Goal: Task Accomplishment & Management: Use online tool/utility

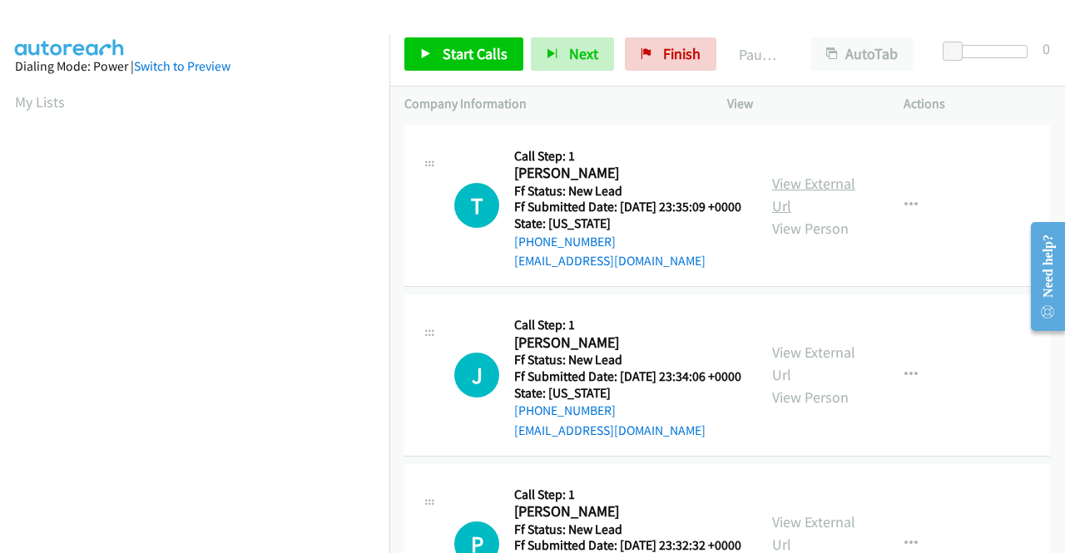
click at [794, 197] on link "View External Url" at bounding box center [813, 195] width 83 height 42
click at [825, 374] on link "View External Url" at bounding box center [813, 364] width 83 height 42
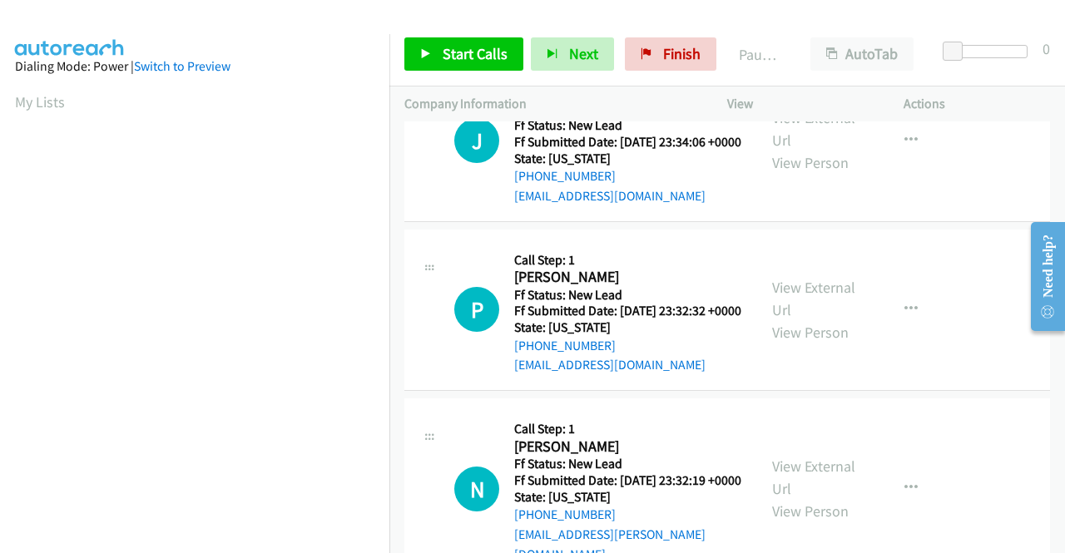
scroll to position [250, 0]
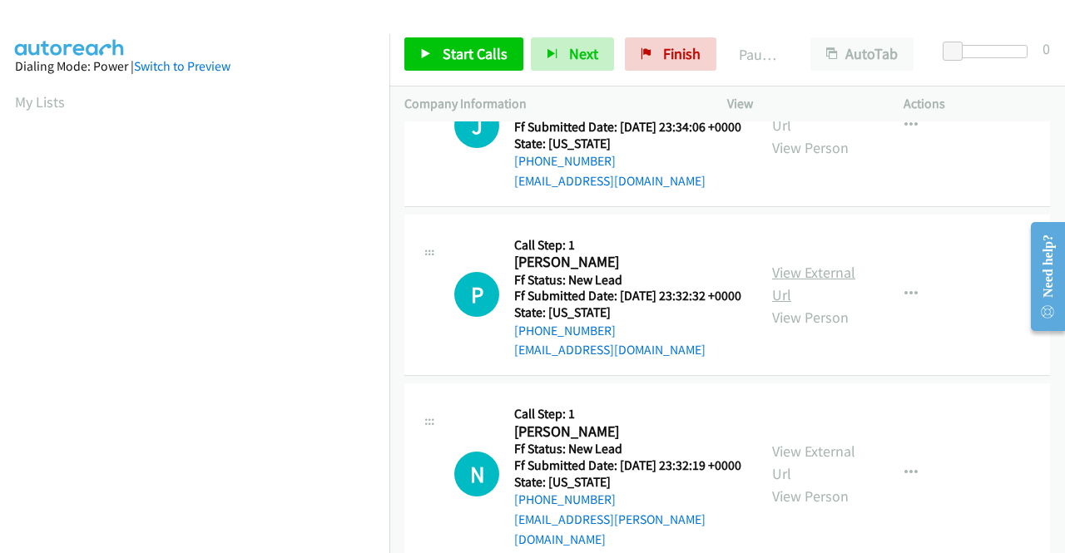
click at [820, 305] on link "View External Url" at bounding box center [813, 284] width 83 height 42
click at [980, 211] on td "J Callback Scheduled Call Step: 1 Jeff Zhou America/Chicago Ff Status: New Lead…" at bounding box center [727, 127] width 676 height 170
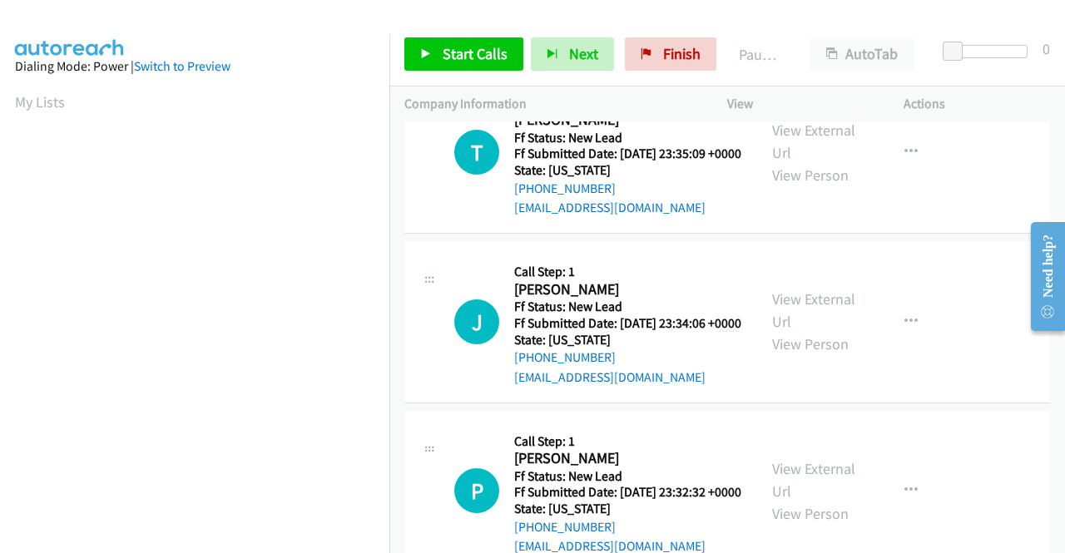
scroll to position [0, 0]
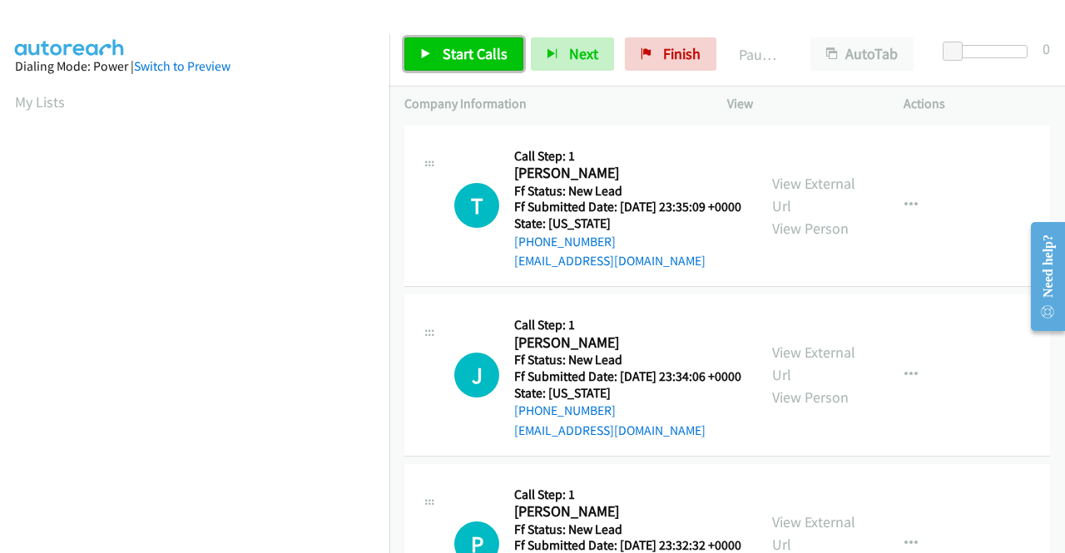
click at [473, 66] on link "Start Calls" at bounding box center [463, 53] width 119 height 33
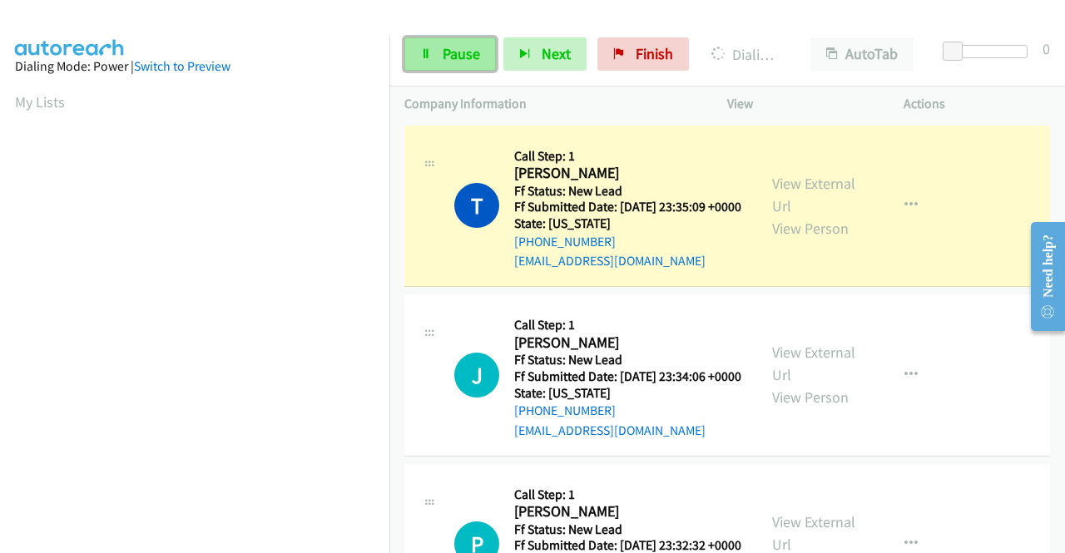
click at [486, 54] on link "Pause" at bounding box center [450, 53] width 92 height 33
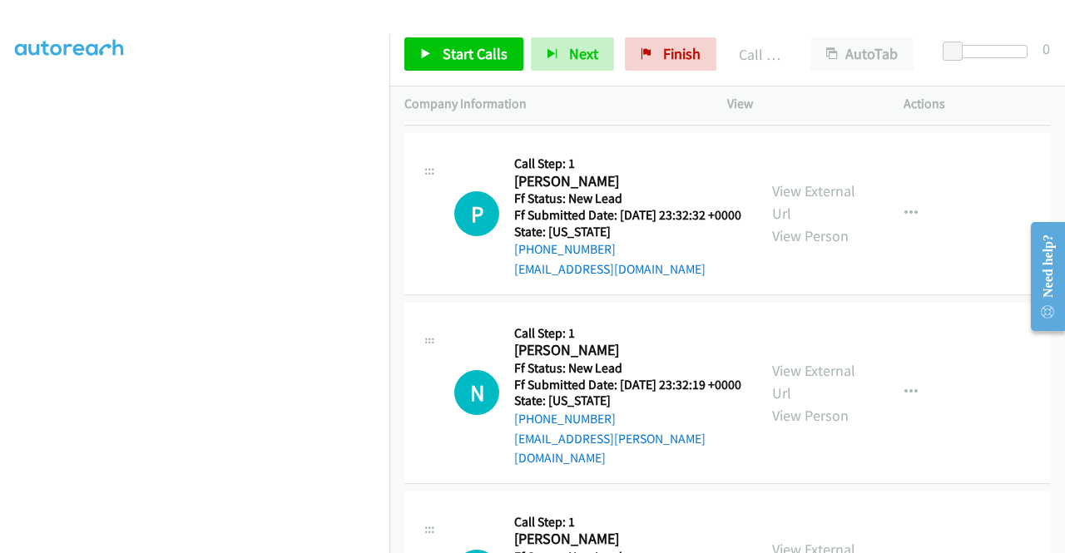
scroll to position [416, 0]
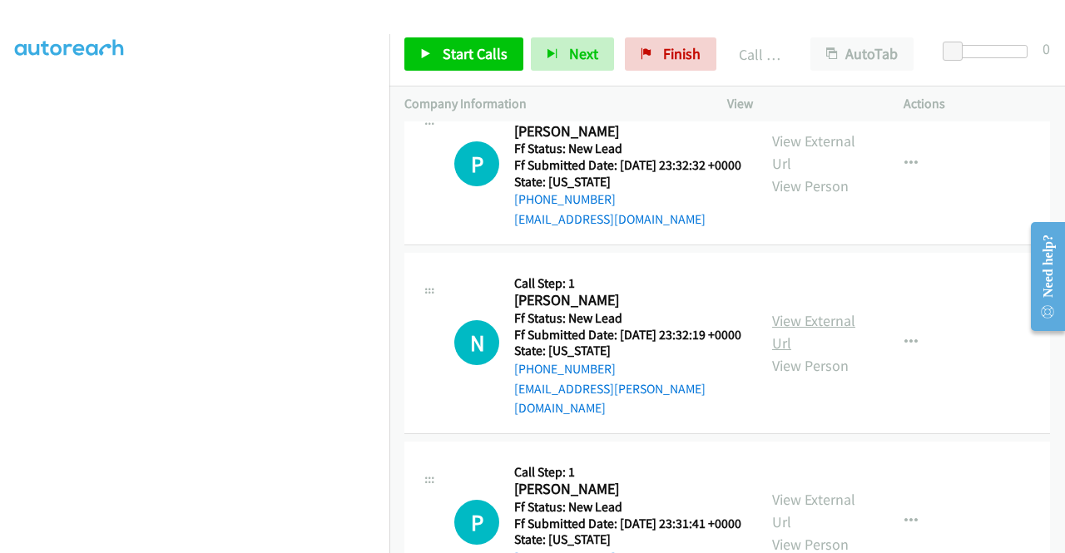
click at [809, 353] on link "View External Url" at bounding box center [813, 332] width 83 height 42
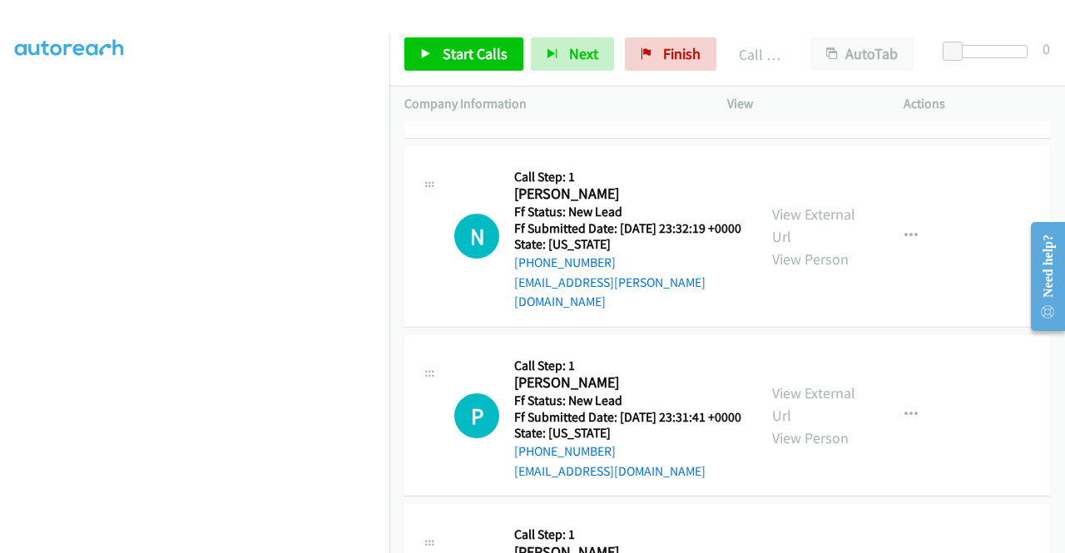
scroll to position [582, 0]
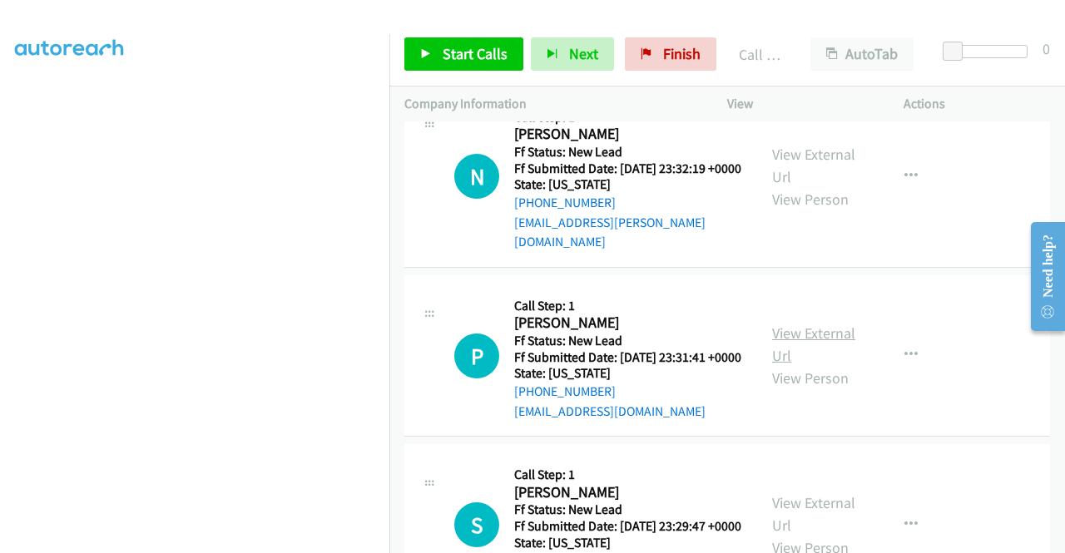
click at [798, 365] on link "View External Url" at bounding box center [813, 345] width 83 height 42
click at [478, 52] on span "Start Calls" at bounding box center [475, 53] width 65 height 19
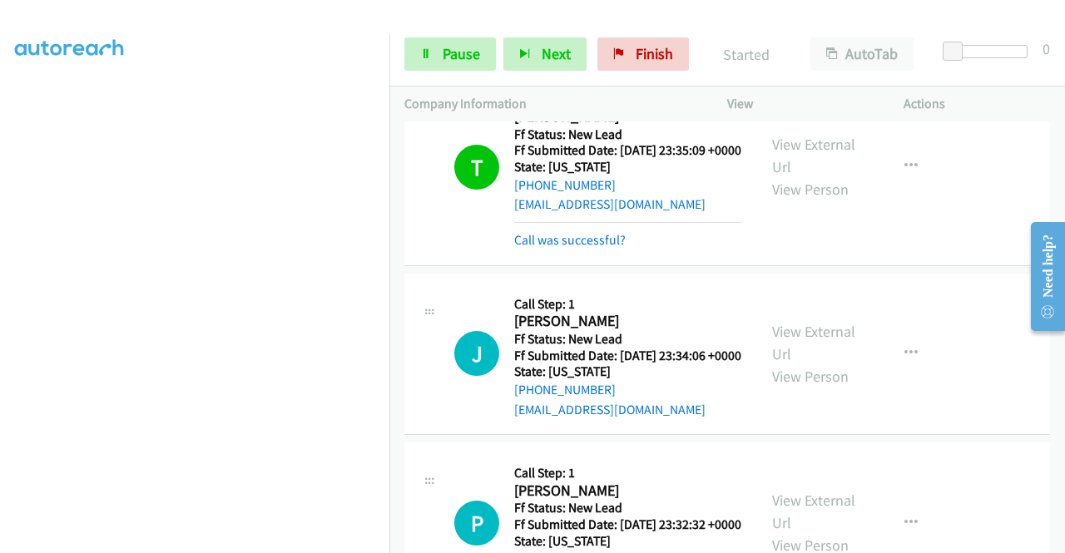
scroll to position [83, 0]
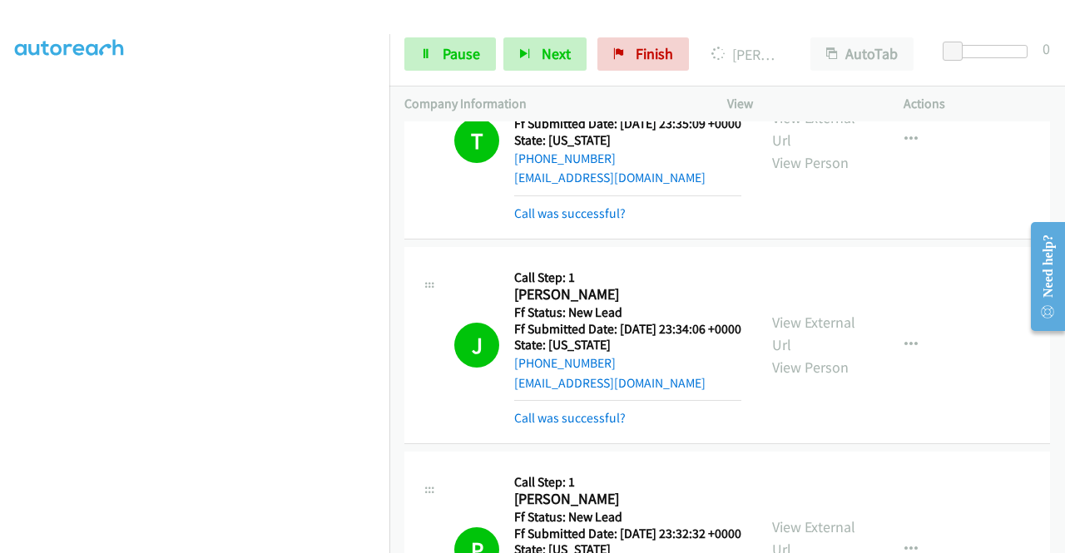
click at [463, 35] on div "Start Calls Pause Next Finish Dialing Nissely Carmona AutoTab AutoTab 0" at bounding box center [727, 54] width 676 height 64
click at [468, 42] on link "Pause" at bounding box center [450, 53] width 92 height 33
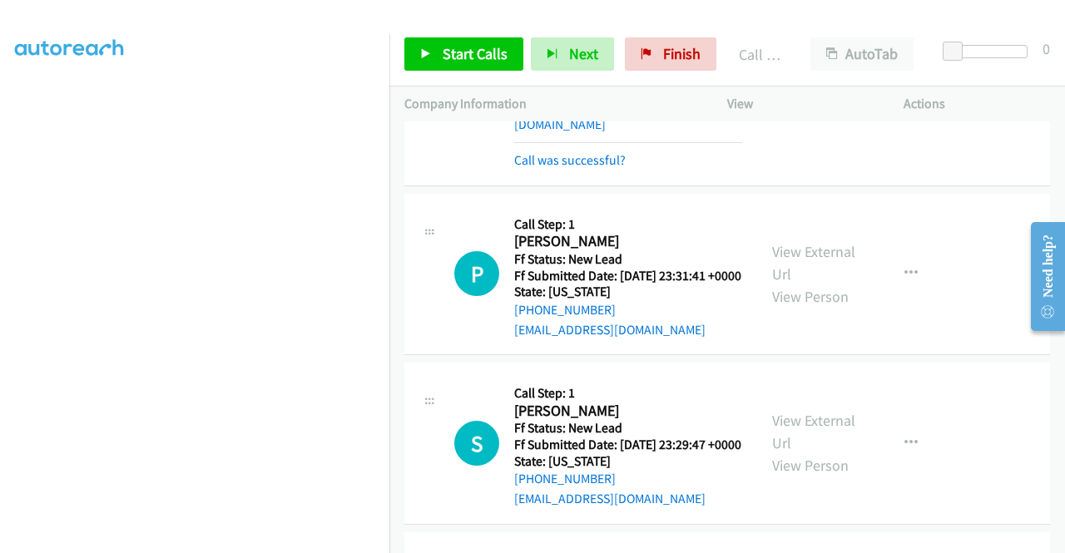
scroll to position [832, 0]
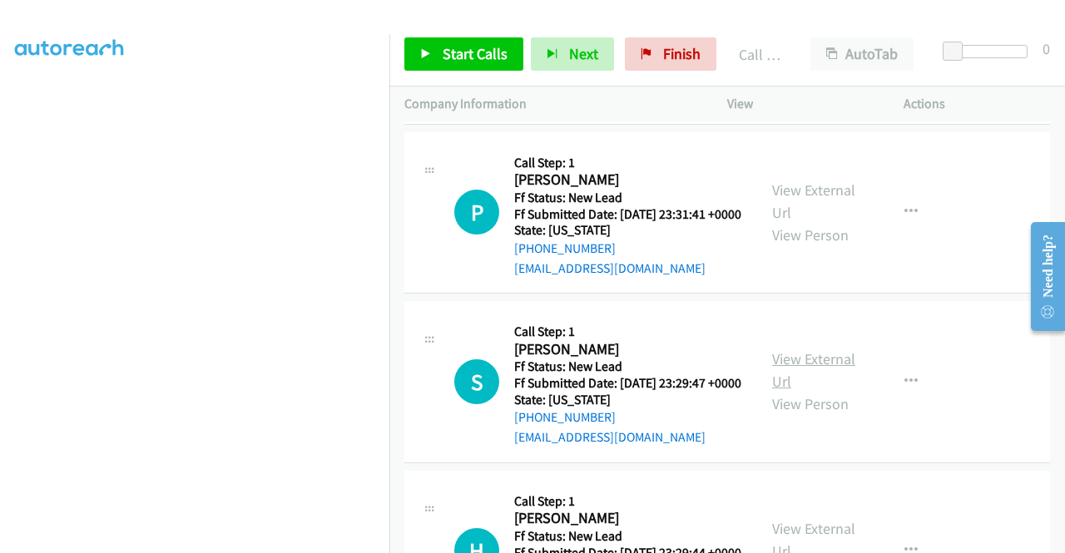
click at [837, 391] on link "View External Url" at bounding box center [813, 370] width 83 height 42
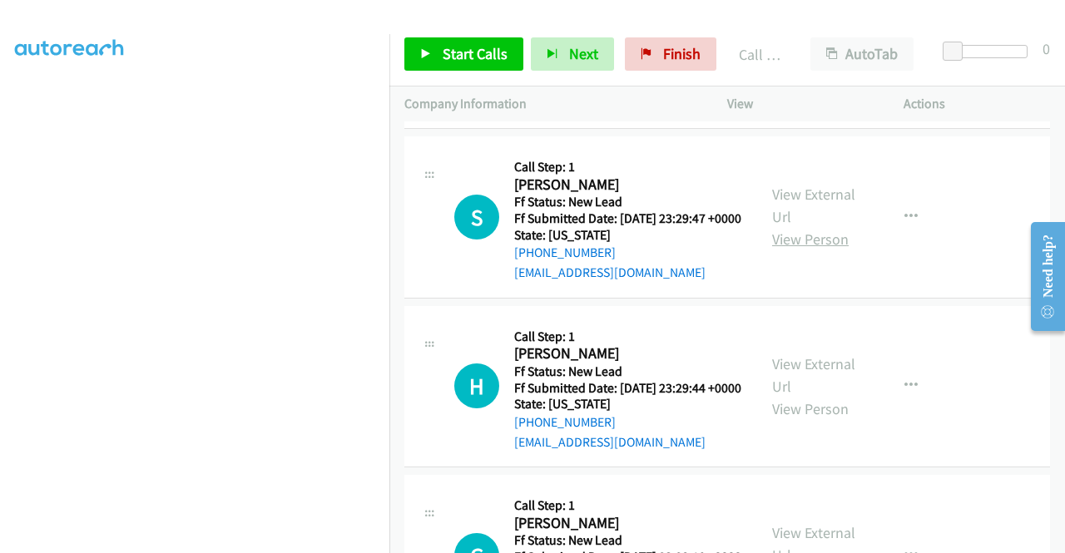
scroll to position [998, 0]
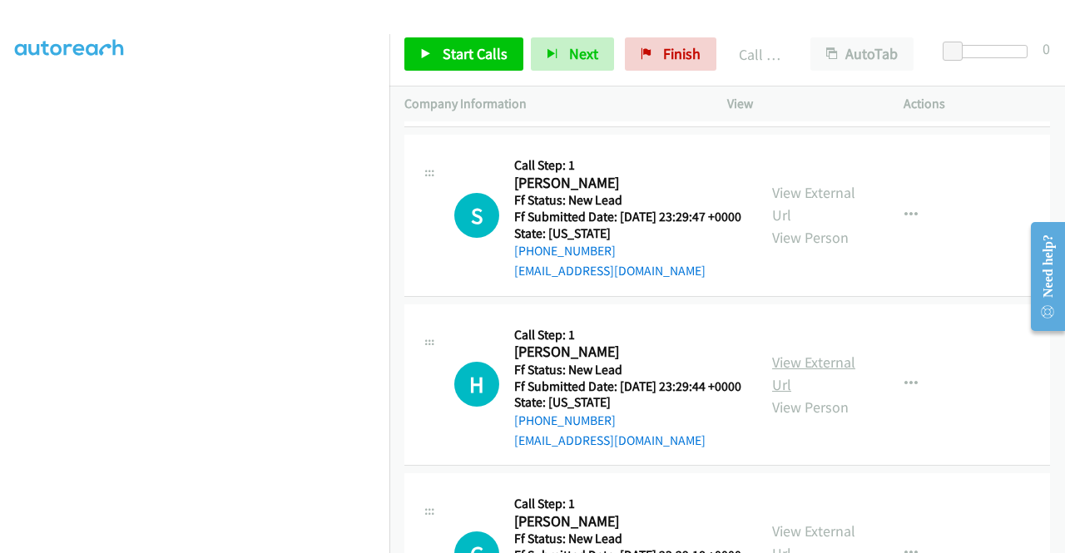
click at [842, 394] on link "View External Url" at bounding box center [813, 374] width 83 height 42
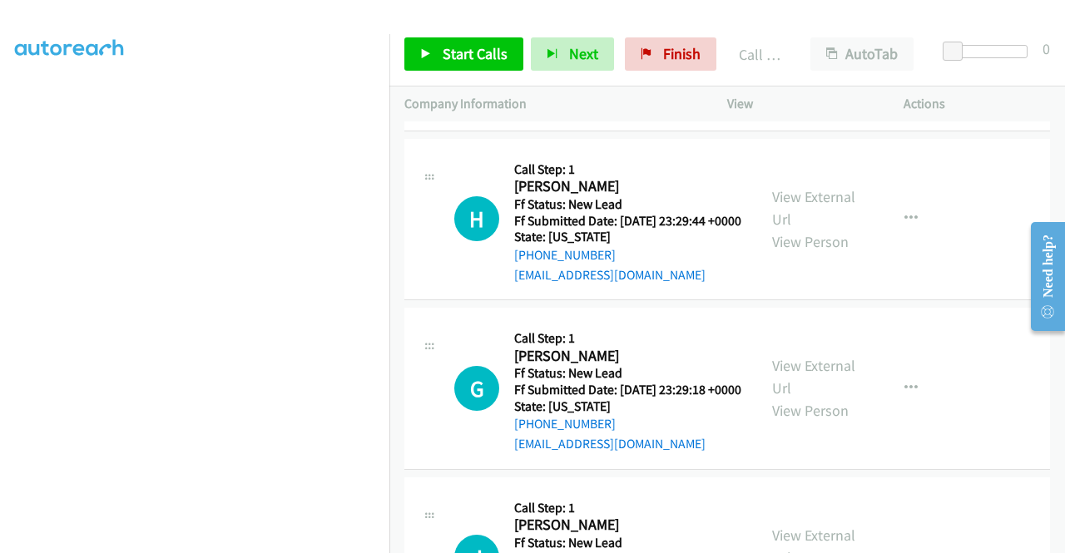
scroll to position [1165, 0]
click at [829, 397] on link "View External Url" at bounding box center [813, 376] width 83 height 42
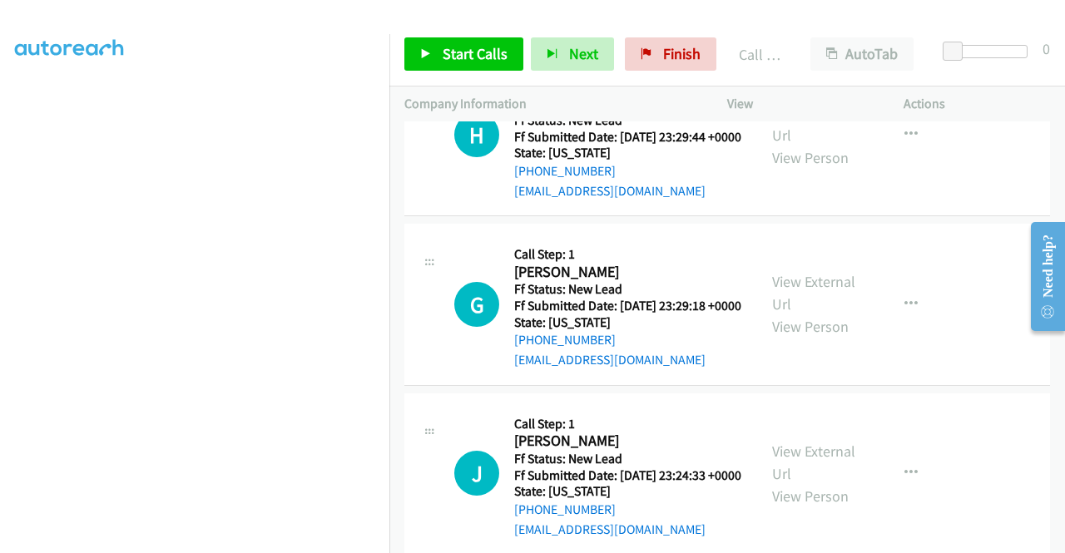
scroll to position [1331, 0]
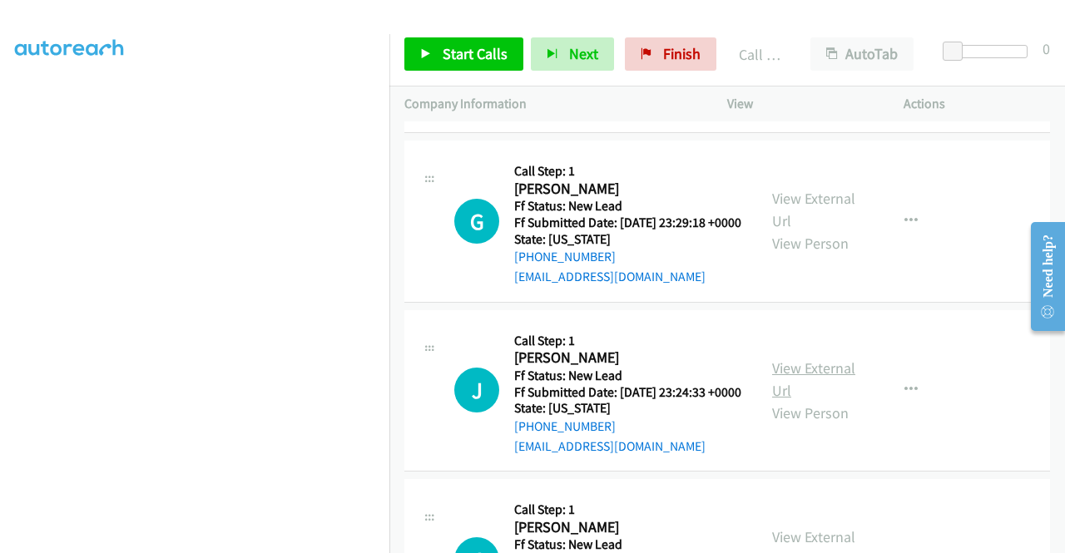
click at [834, 400] on link "View External Url" at bounding box center [813, 380] width 83 height 42
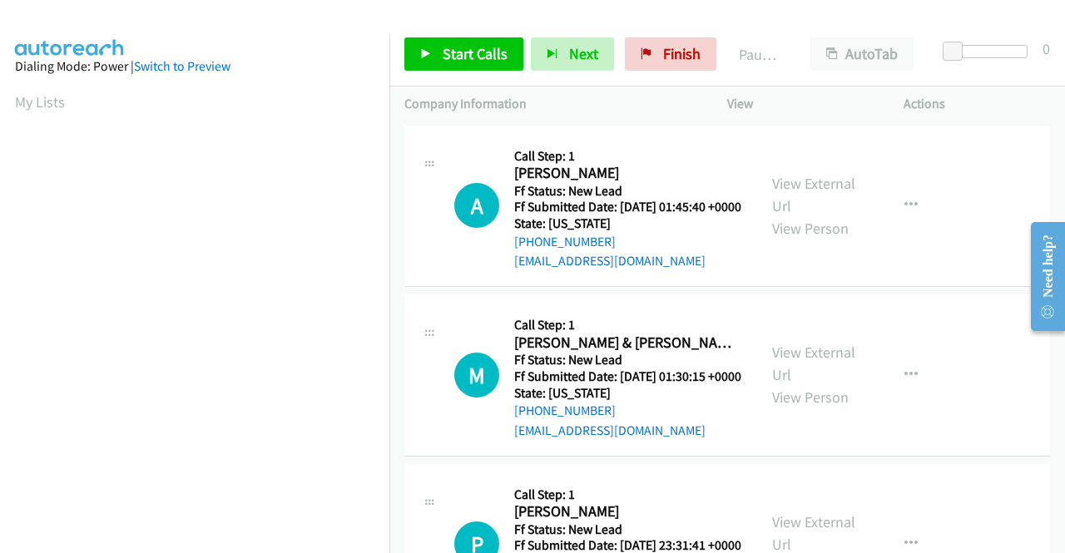
click at [979, 307] on td "M Callback Scheduled Call Step: 1 Martin & Kerstin Strones America/Phoenix Ff S…" at bounding box center [727, 376] width 676 height 170
click at [785, 188] on link "View External Url" at bounding box center [813, 195] width 83 height 42
click at [815, 378] on link "View External Url" at bounding box center [813, 364] width 83 height 42
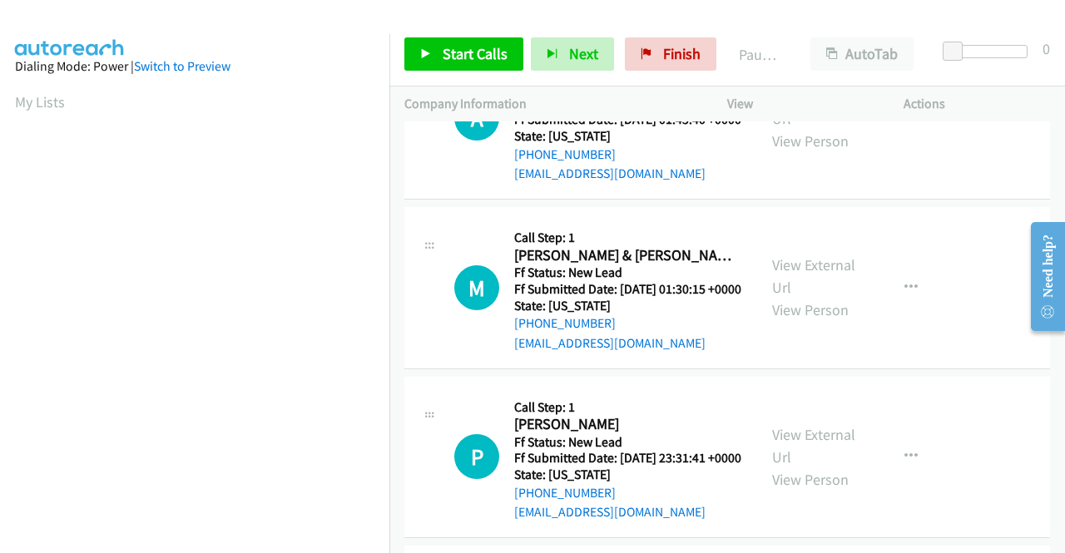
scroll to position [166, 0]
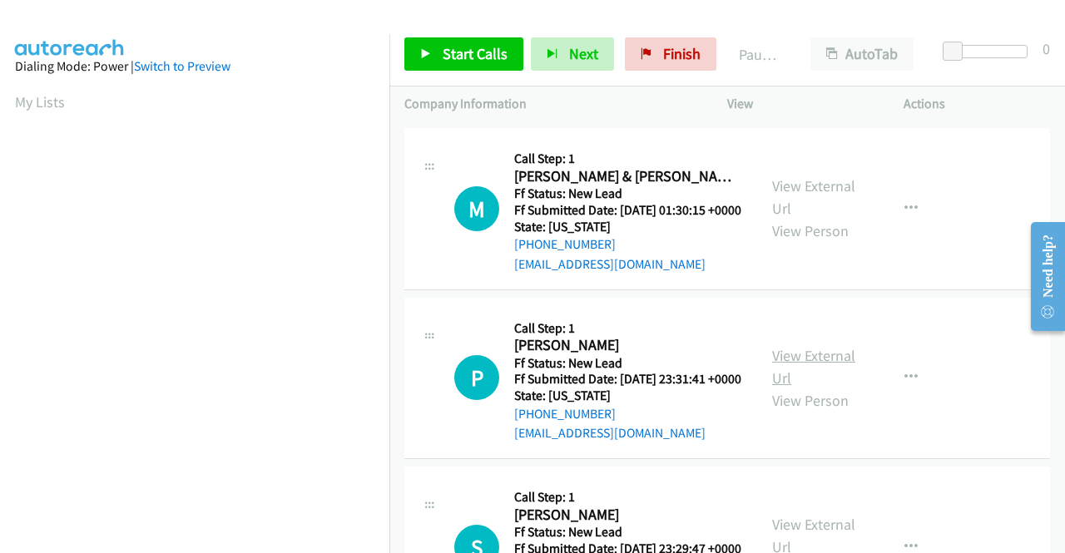
click at [818, 388] on link "View External Url" at bounding box center [813, 367] width 83 height 42
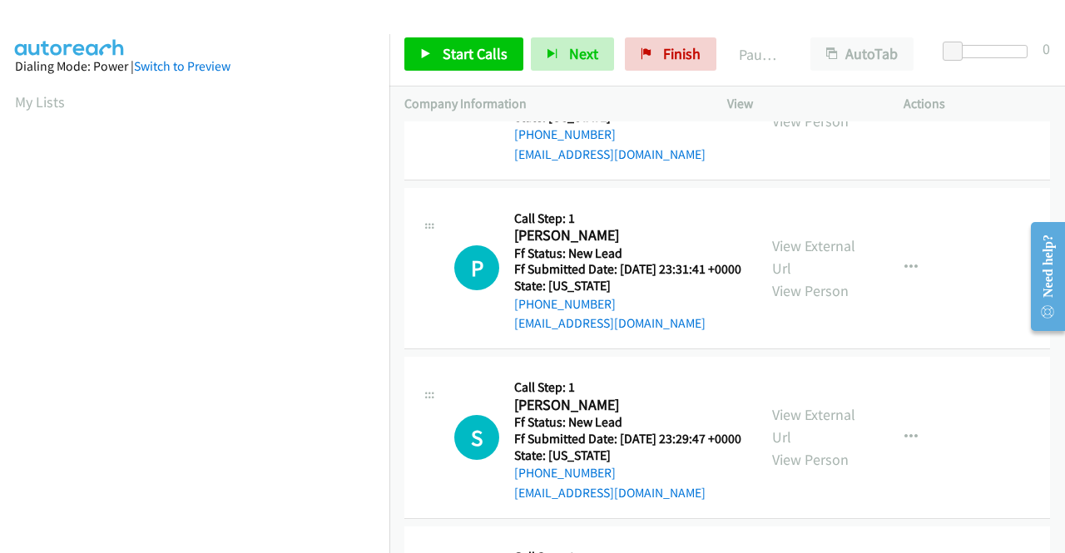
scroll to position [416, 0]
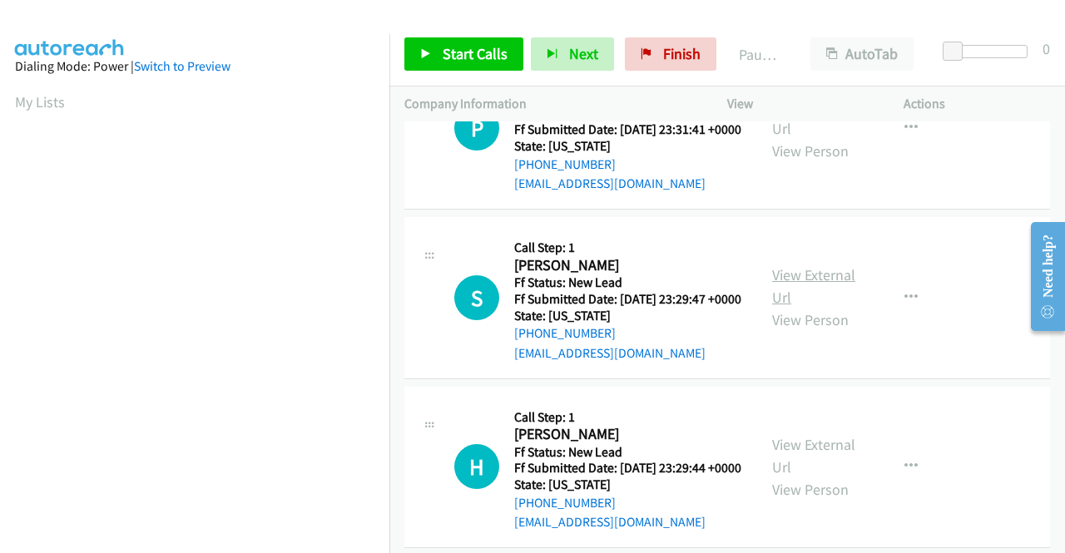
click at [815, 307] on link "View External Url" at bounding box center [813, 286] width 83 height 42
click at [513, 54] on link "Start Calls" at bounding box center [463, 53] width 119 height 33
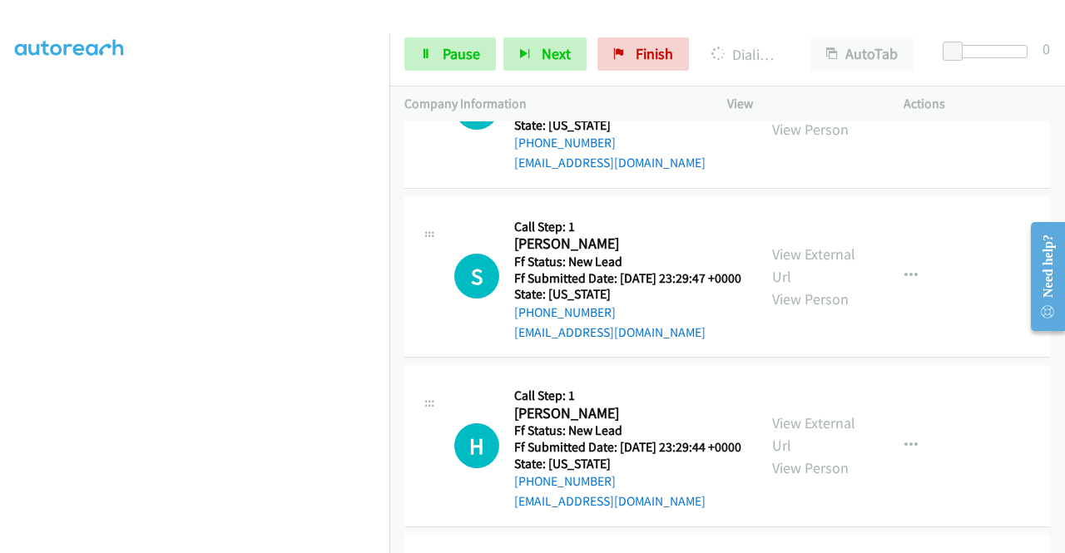
scroll to position [499, 0]
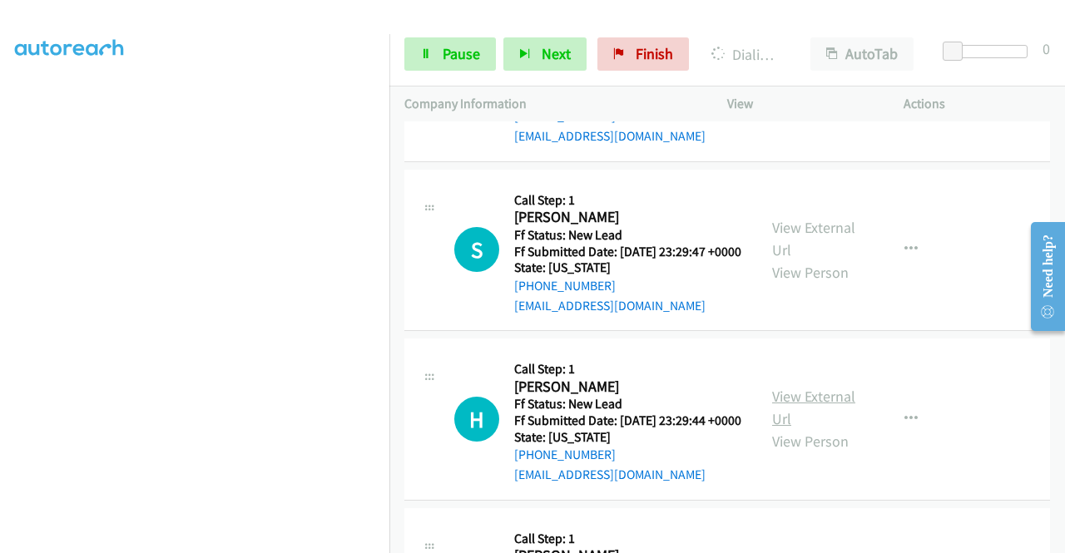
click at [815, 429] on link "View External Url" at bounding box center [813, 408] width 83 height 42
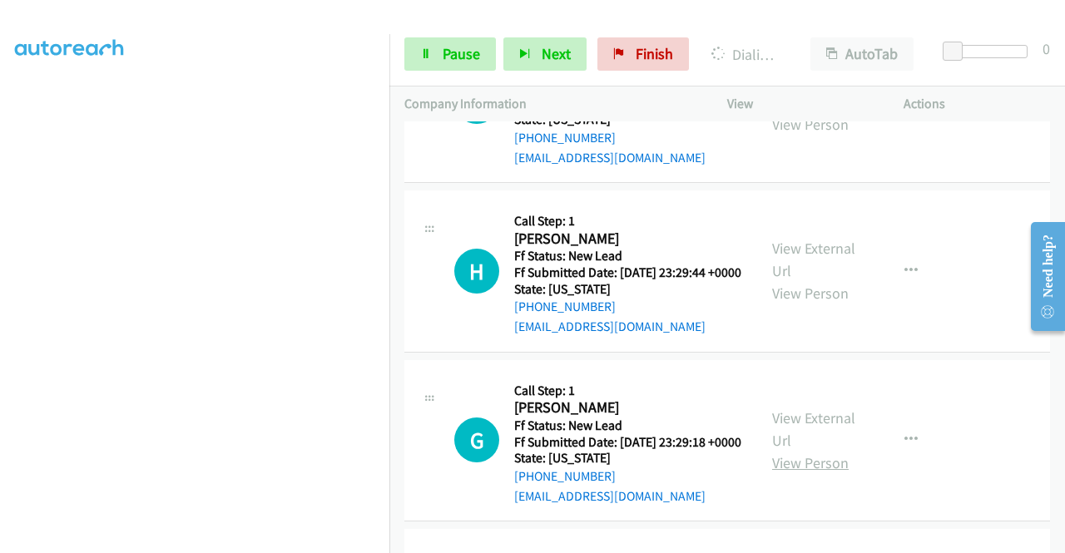
scroll to position [749, 0]
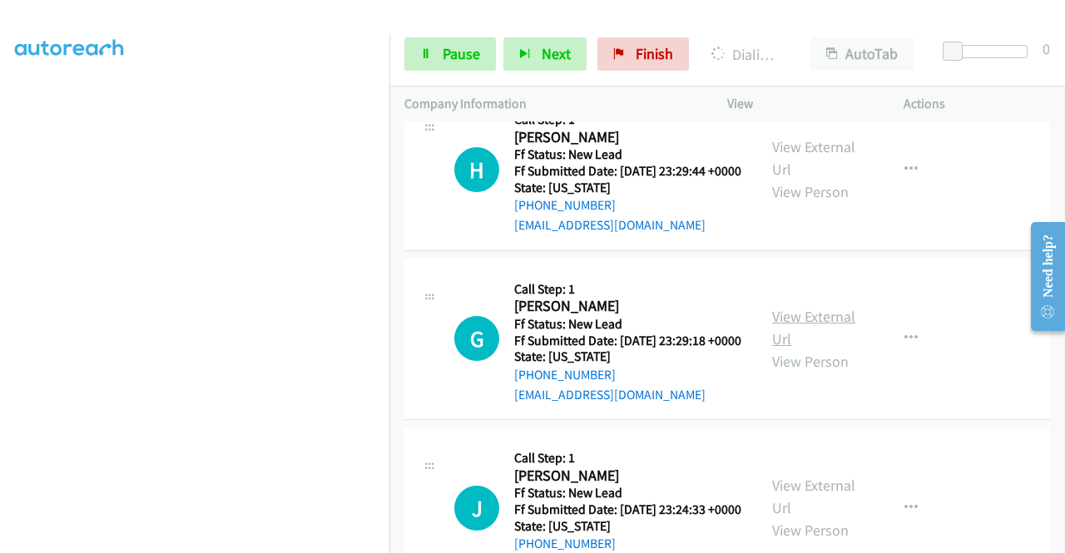
click at [800, 349] on link "View External Url" at bounding box center [813, 328] width 83 height 42
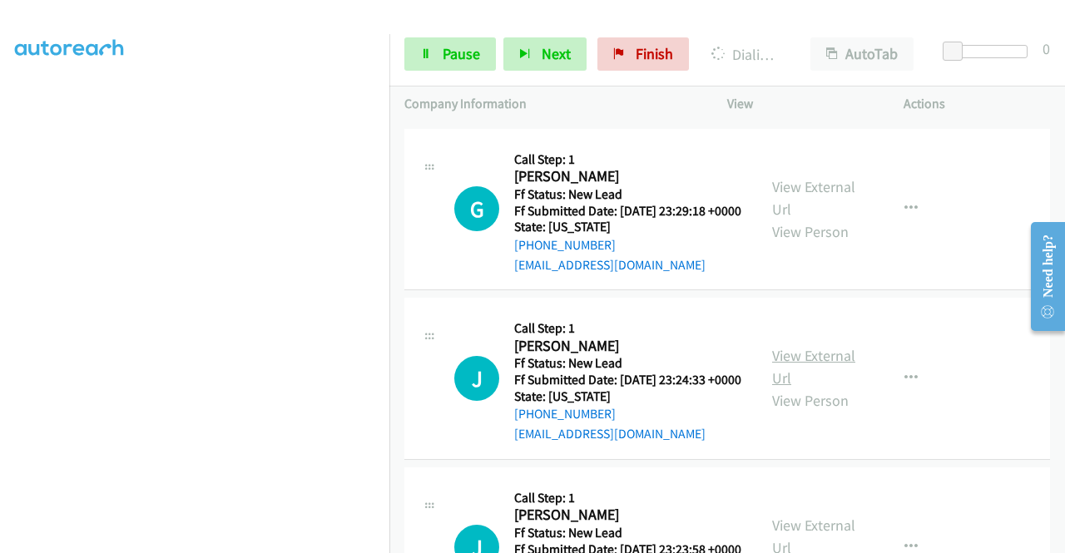
scroll to position [998, 0]
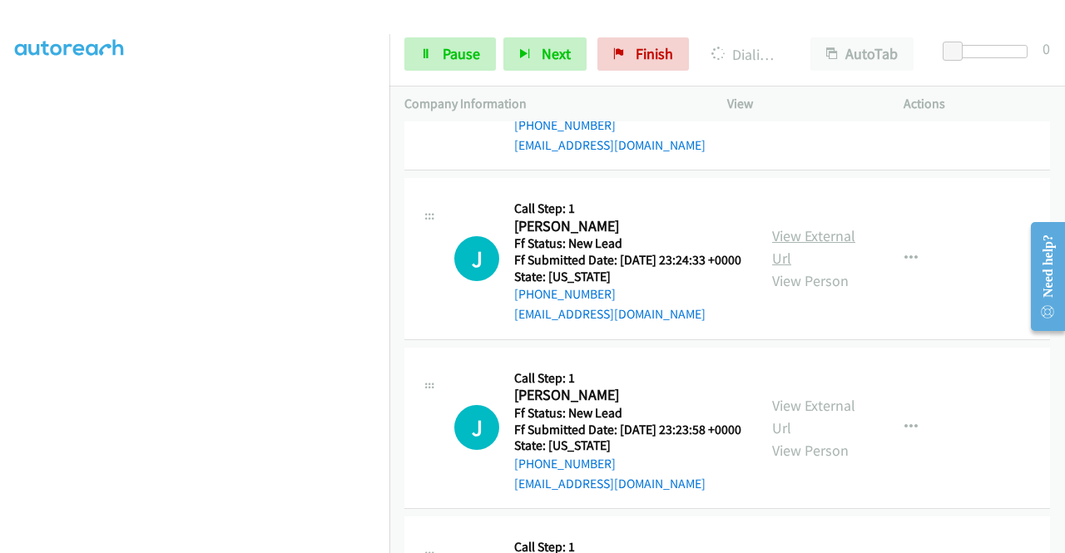
click at [795, 268] on link "View External Url" at bounding box center [813, 247] width 83 height 42
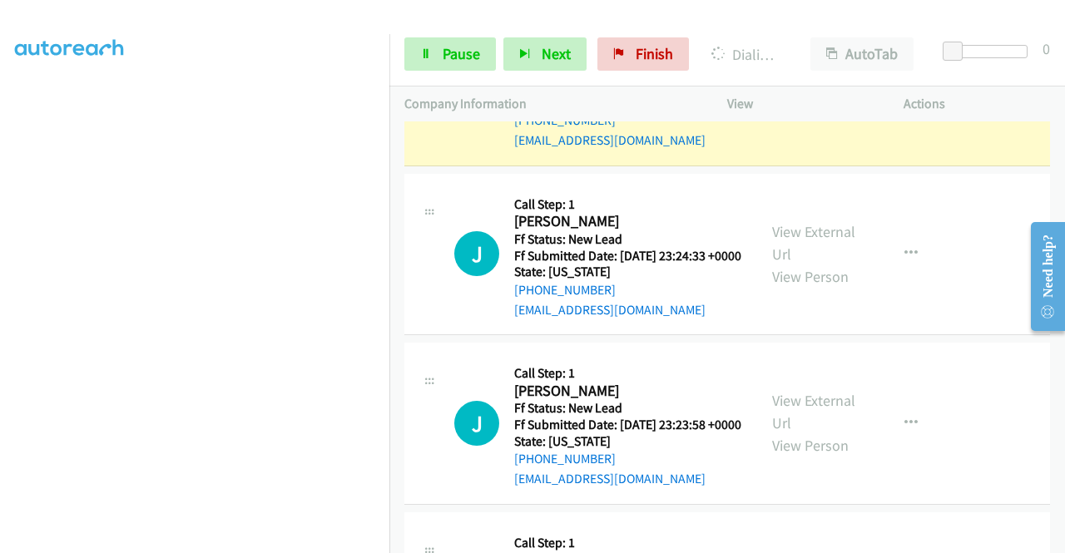
scroll to position [1165, 0]
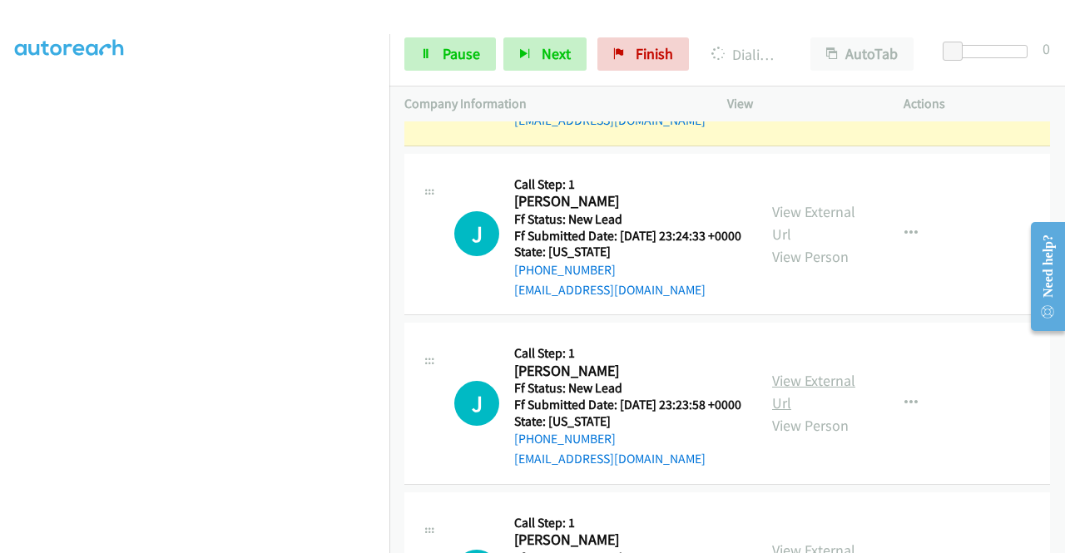
click at [821, 413] on link "View External Url" at bounding box center [813, 392] width 83 height 42
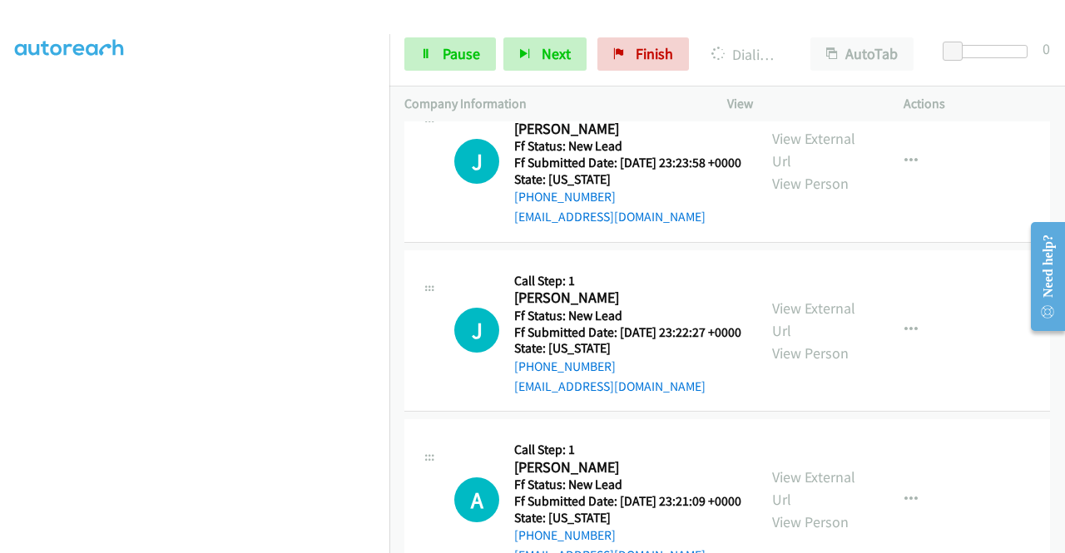
scroll to position [1415, 0]
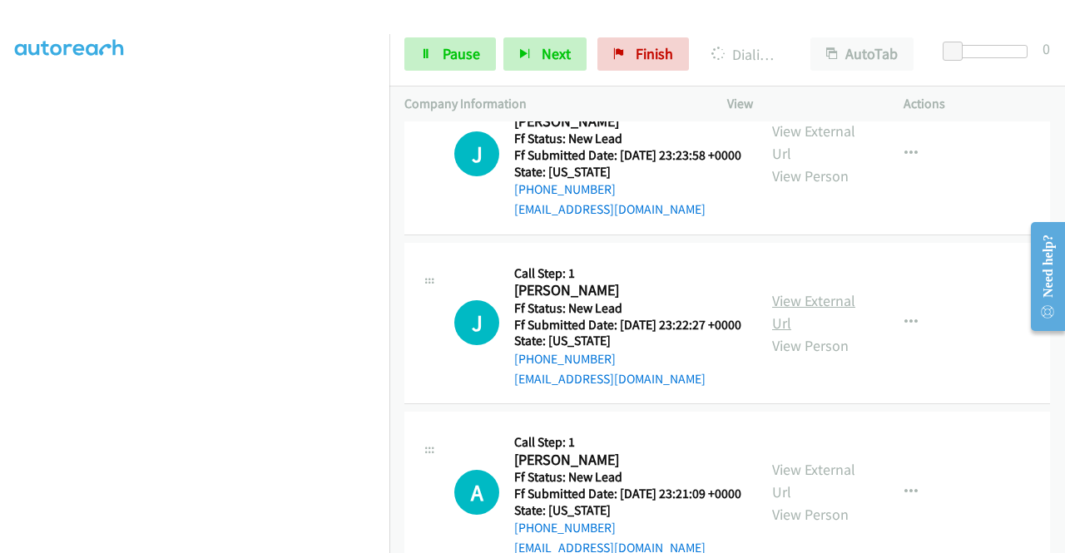
click at [819, 333] on link "View External Url" at bounding box center [813, 312] width 83 height 42
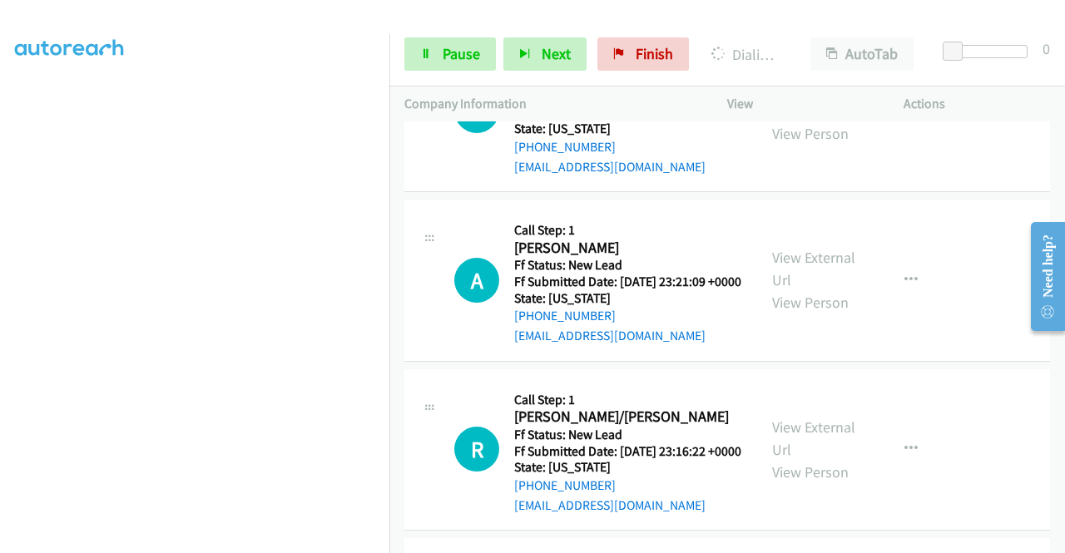
scroll to position [1664, 0]
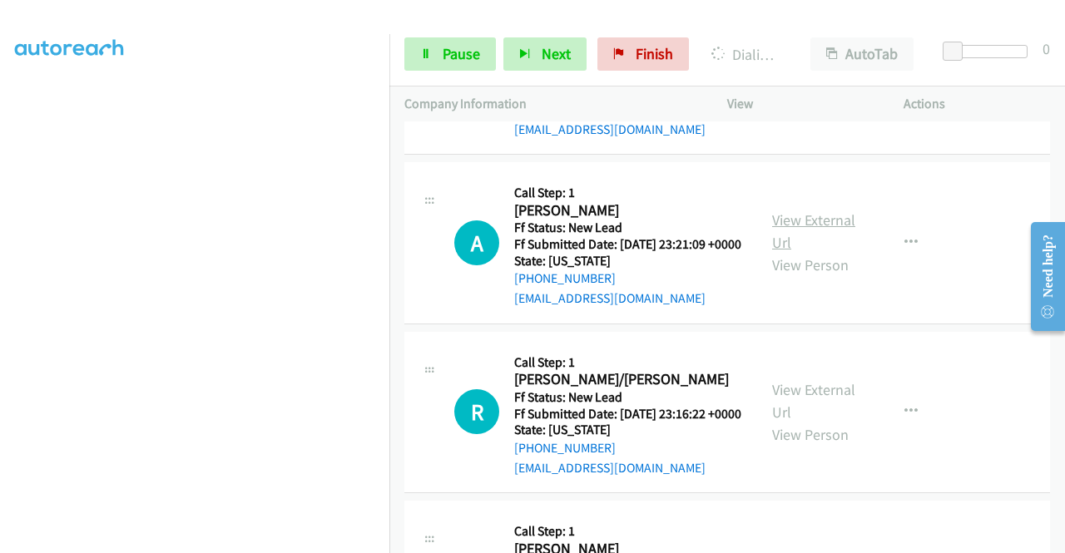
click at [802, 252] on link "View External Url" at bounding box center [813, 232] width 83 height 42
click at [461, 47] on span "Pause" at bounding box center [461, 53] width 37 height 19
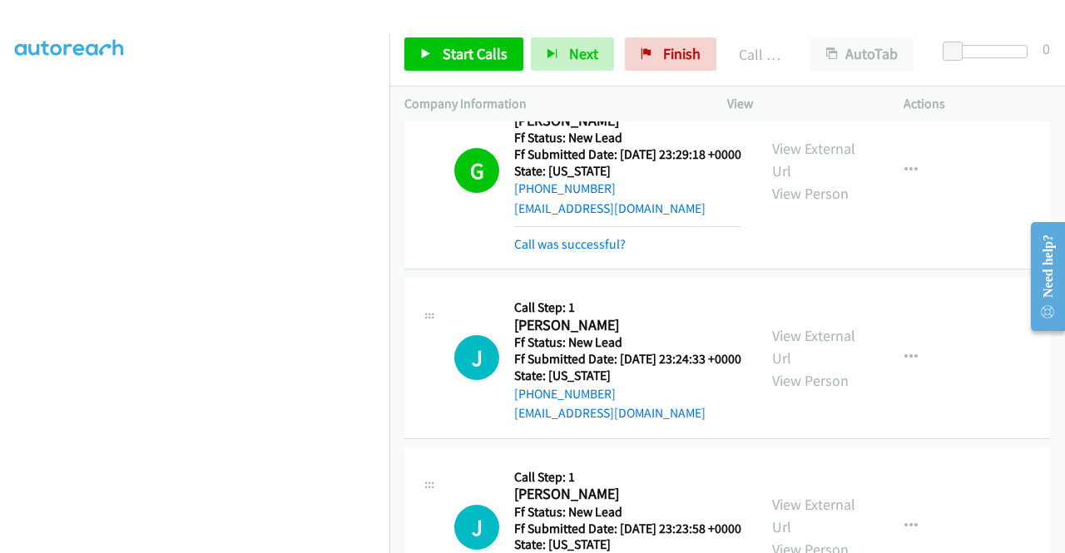
scroll to position [1082, 0]
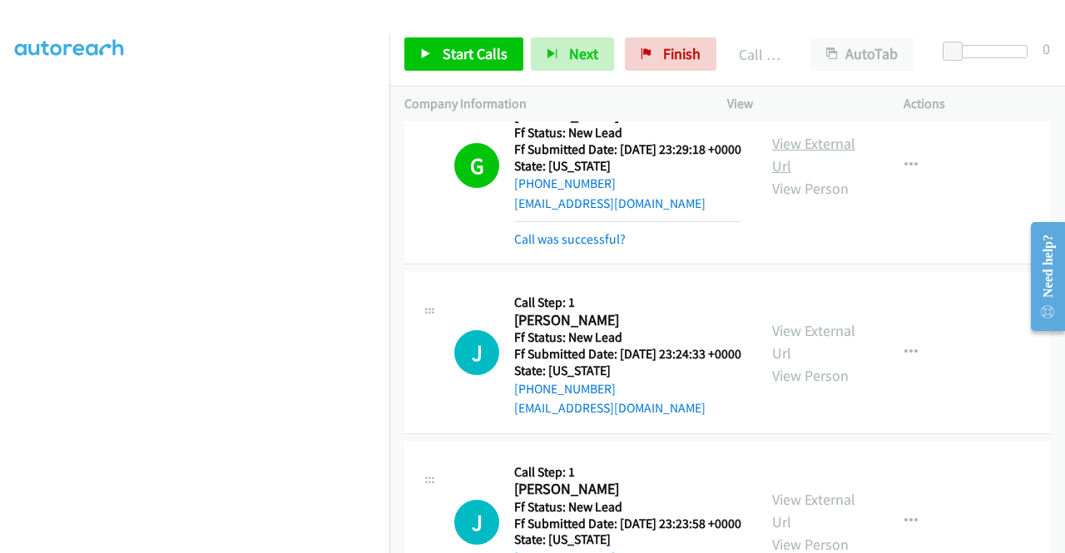
click at [837, 176] on link "View External Url" at bounding box center [813, 155] width 83 height 42
click at [641, 52] on icon at bounding box center [647, 55] width 12 height 12
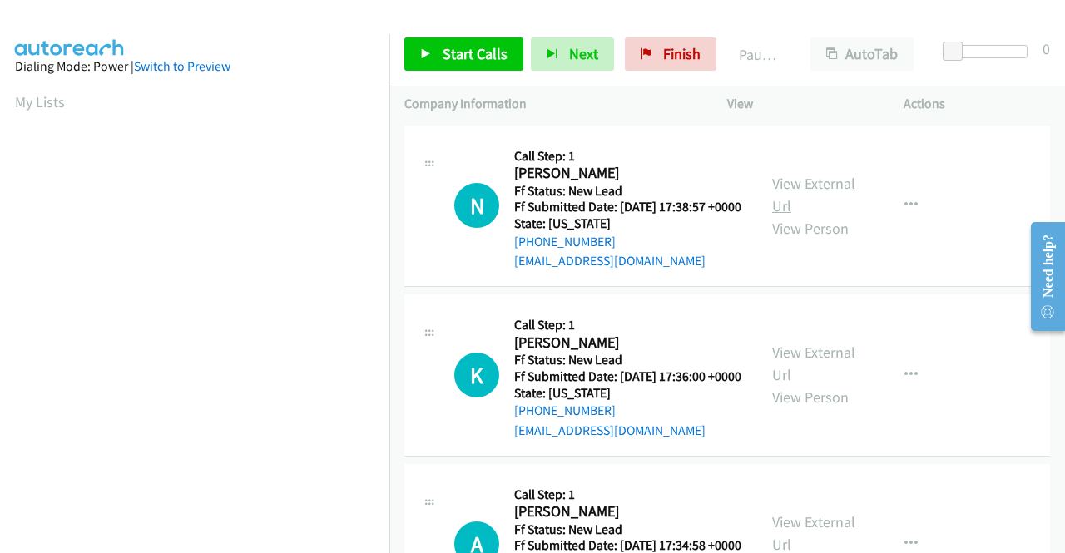
click at [827, 192] on link "View External Url" at bounding box center [813, 195] width 83 height 42
click at [800, 377] on link "View External Url" at bounding box center [813, 364] width 83 height 42
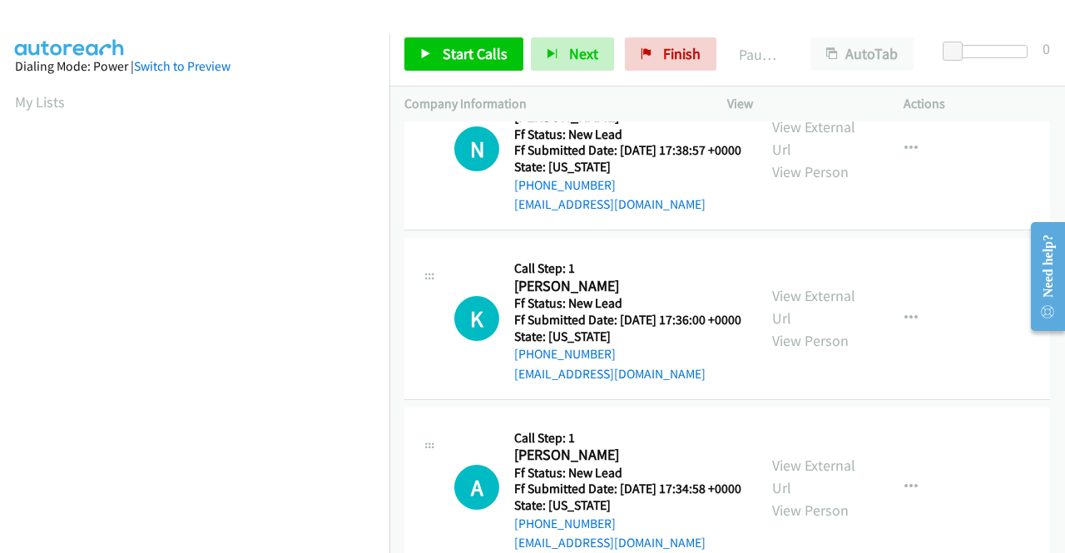
scroll to position [83, 0]
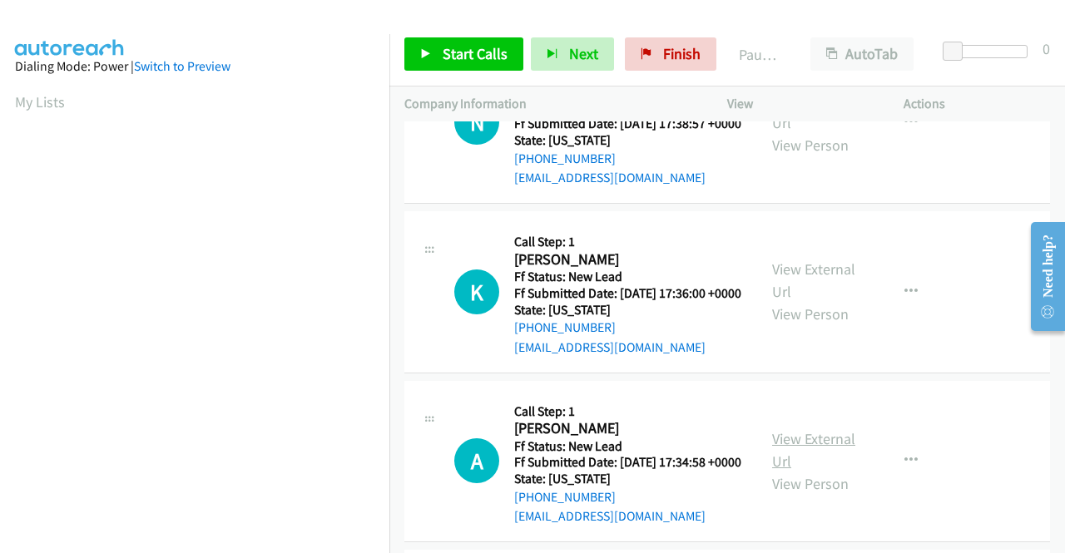
click at [839, 471] on link "View External Url" at bounding box center [813, 450] width 83 height 42
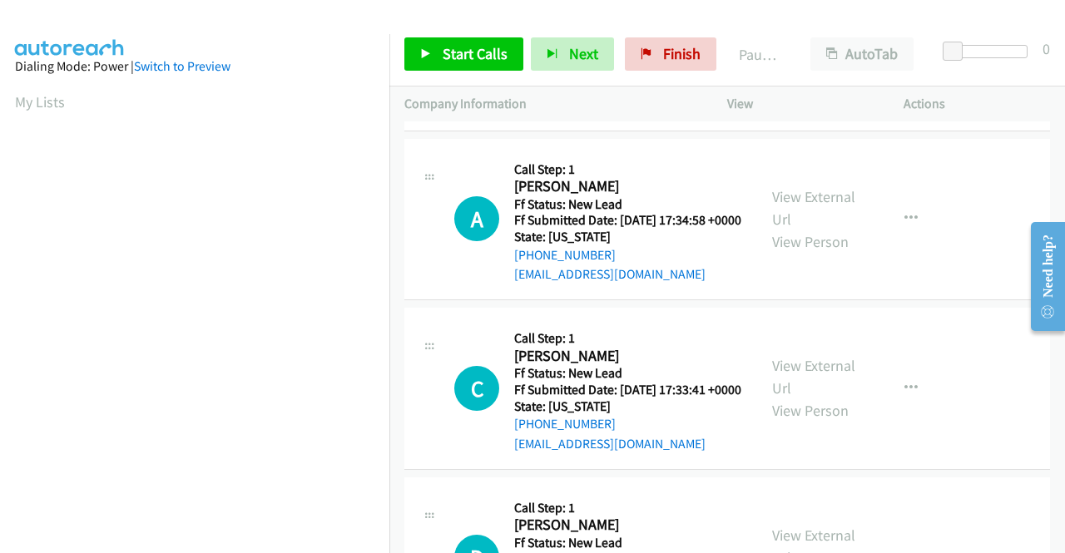
scroll to position [333, 0]
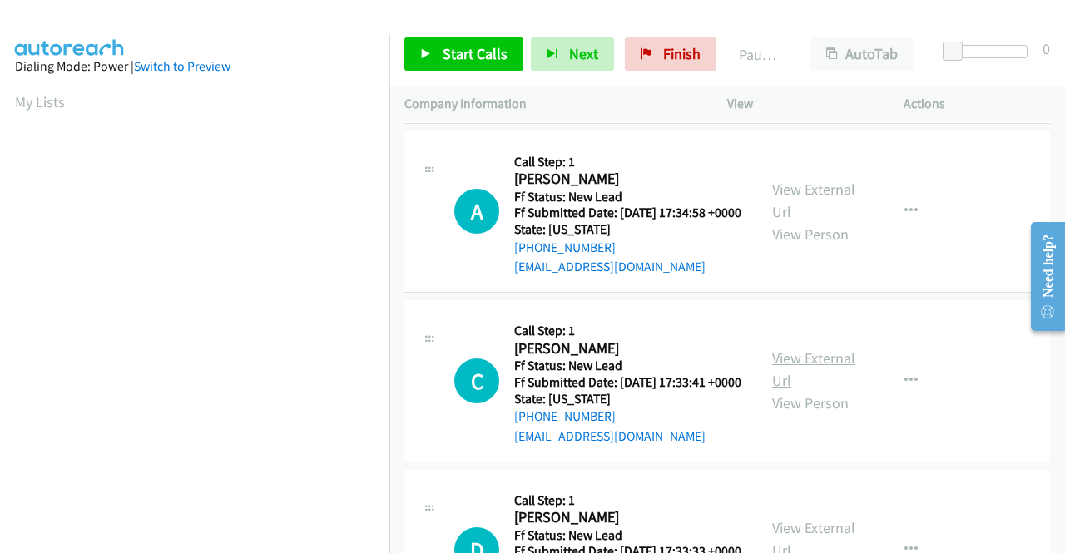
click at [838, 390] on link "View External Url" at bounding box center [813, 370] width 83 height 42
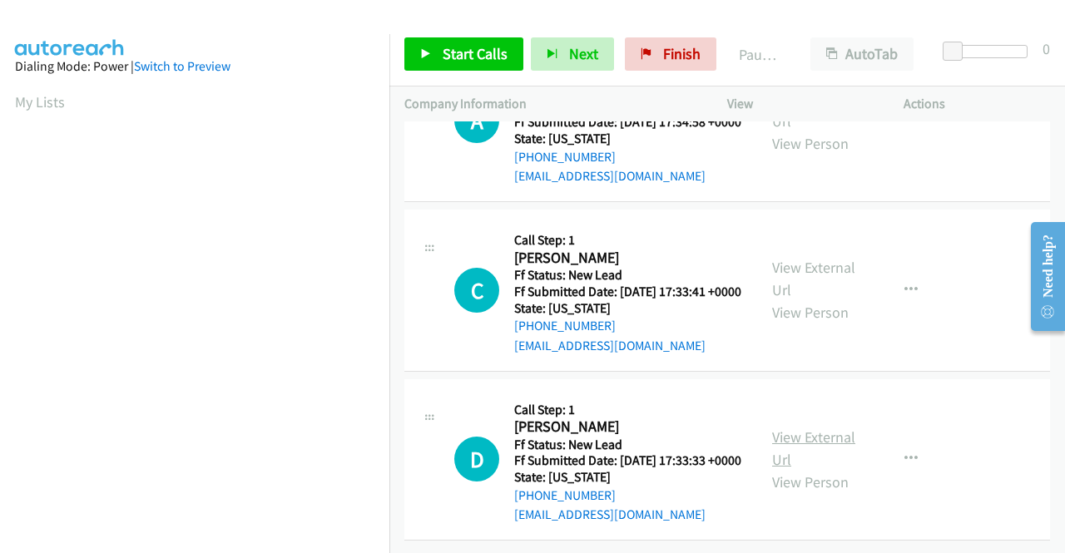
click at [795, 428] on link "View External Url" at bounding box center [813, 449] width 83 height 42
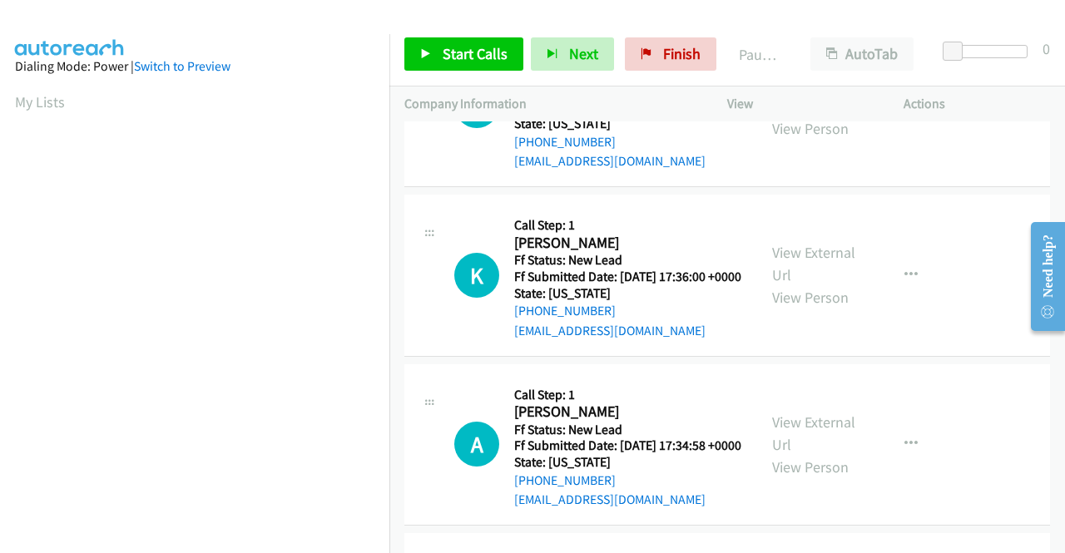
scroll to position [0, 0]
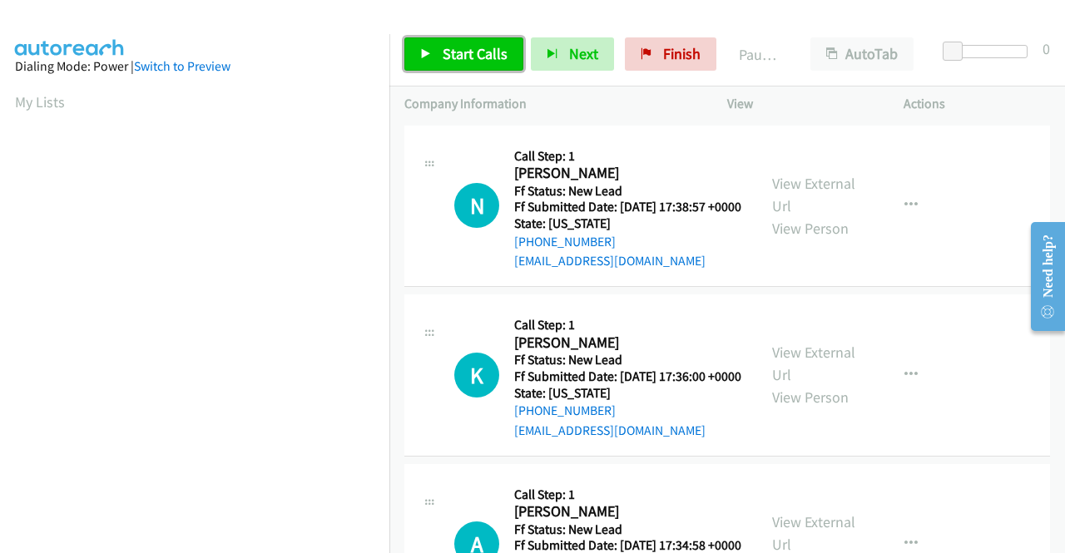
click at [468, 52] on span "Start Calls" at bounding box center [475, 53] width 65 height 19
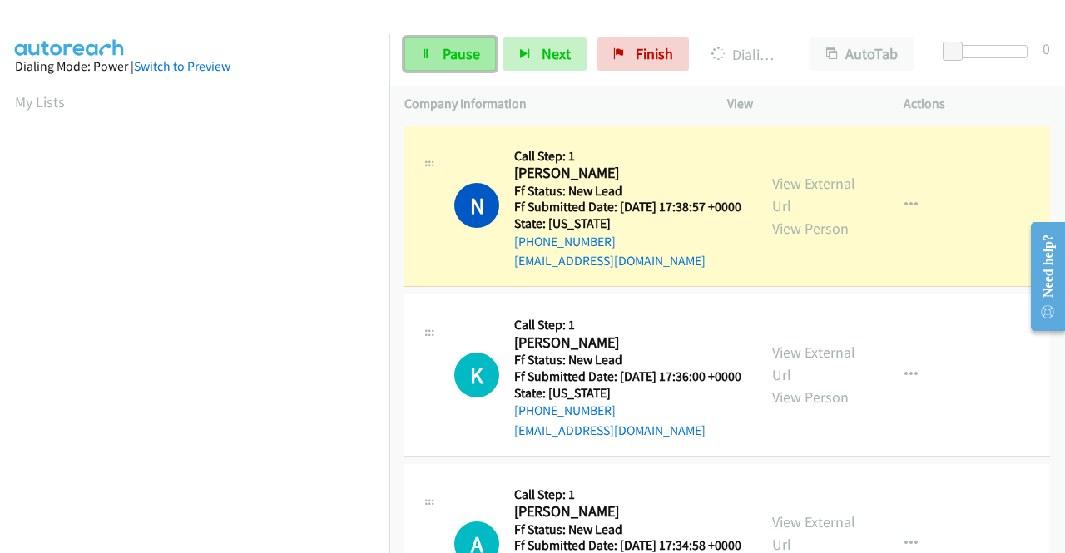
click at [439, 58] on link "Pause" at bounding box center [450, 53] width 92 height 33
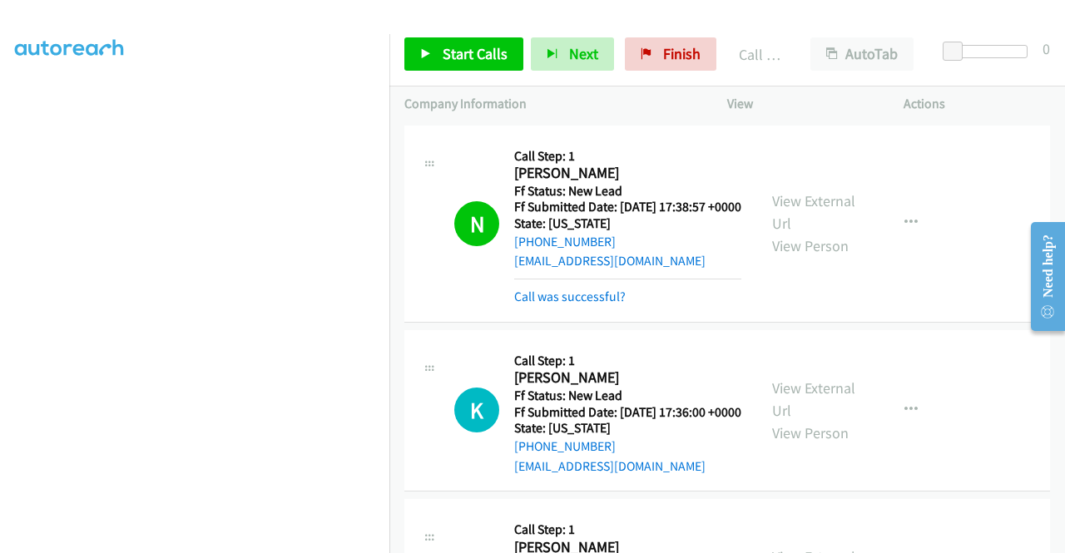
scroll to position [83, 0]
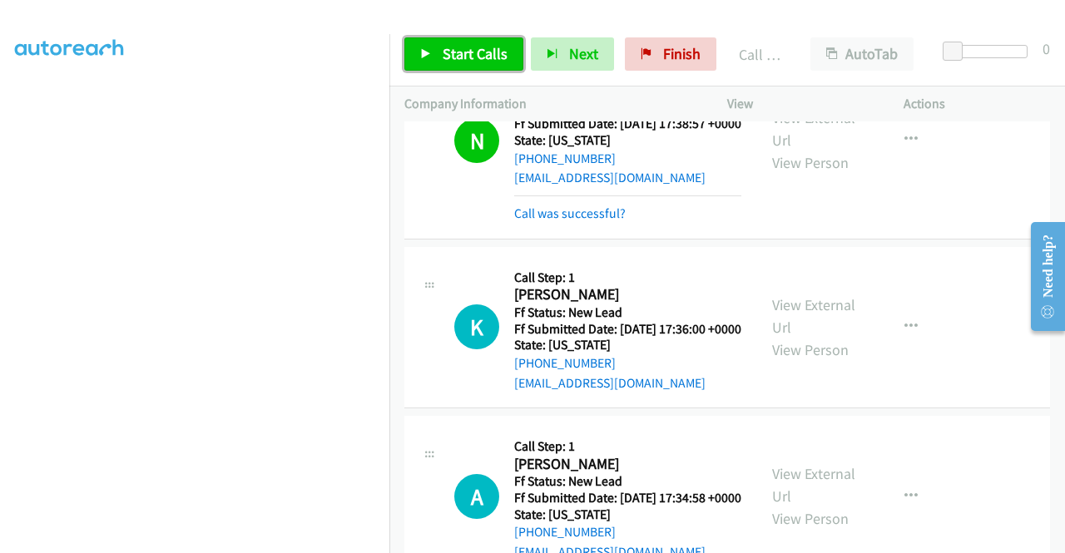
click at [476, 46] on span "Start Calls" at bounding box center [475, 53] width 65 height 19
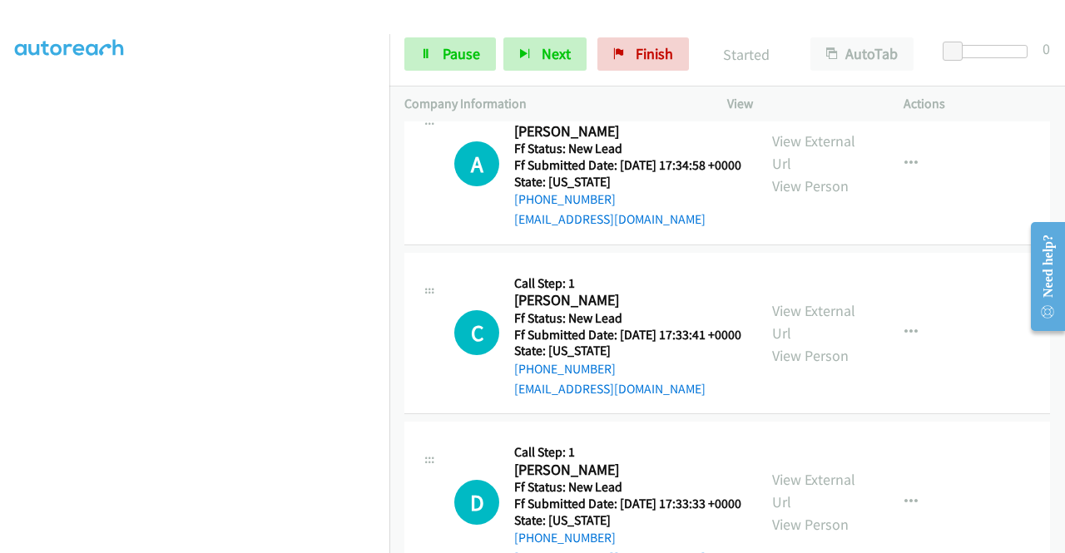
scroll to position [551, 0]
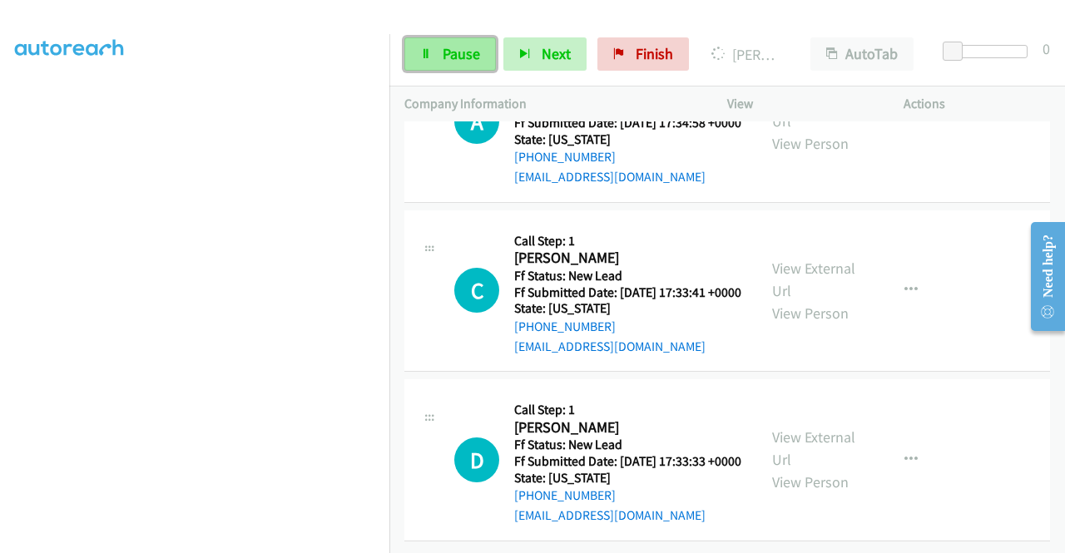
click at [469, 42] on link "Pause" at bounding box center [450, 53] width 92 height 33
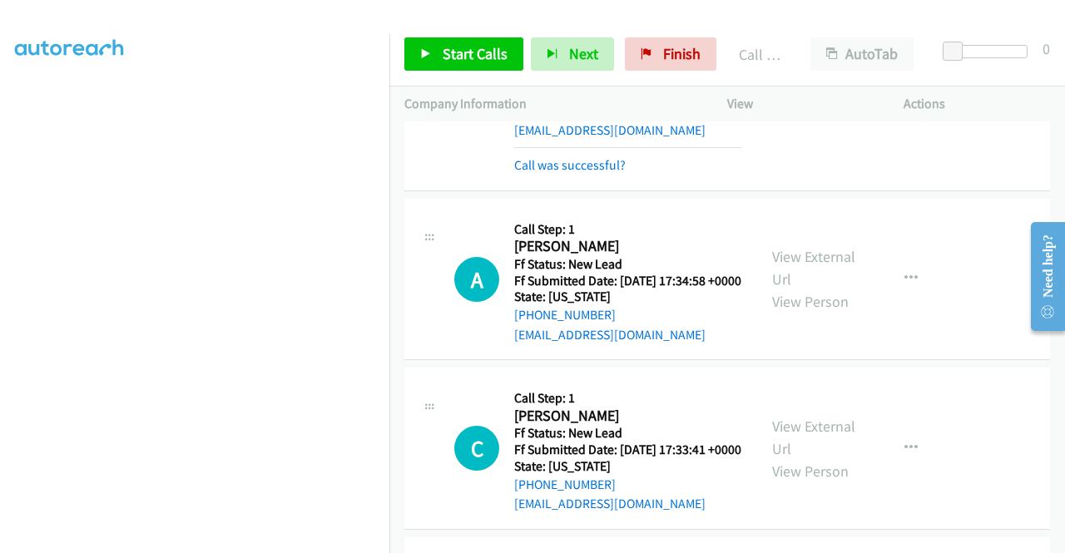
scroll to position [253, 0]
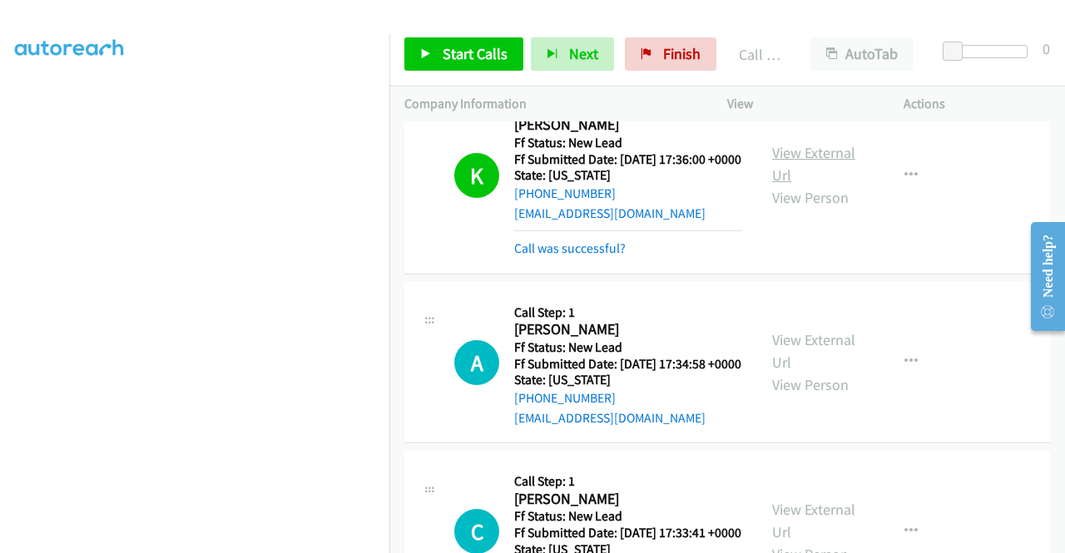
click at [814, 178] on link "View External Url" at bounding box center [813, 164] width 83 height 42
click at [607, 256] on link "Call was successful?" at bounding box center [569, 248] width 111 height 16
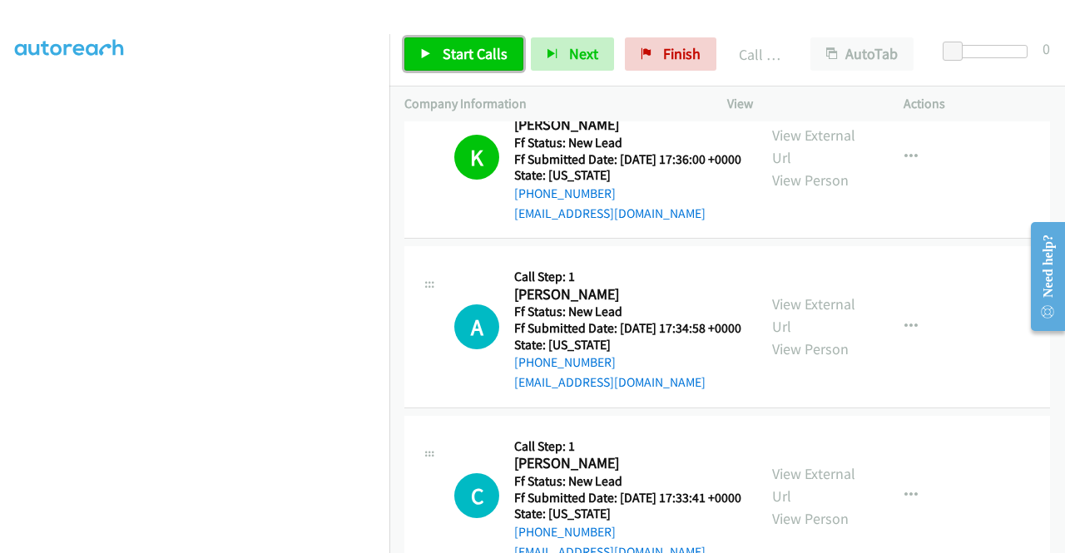
click at [431, 47] on link "Start Calls" at bounding box center [463, 53] width 119 height 33
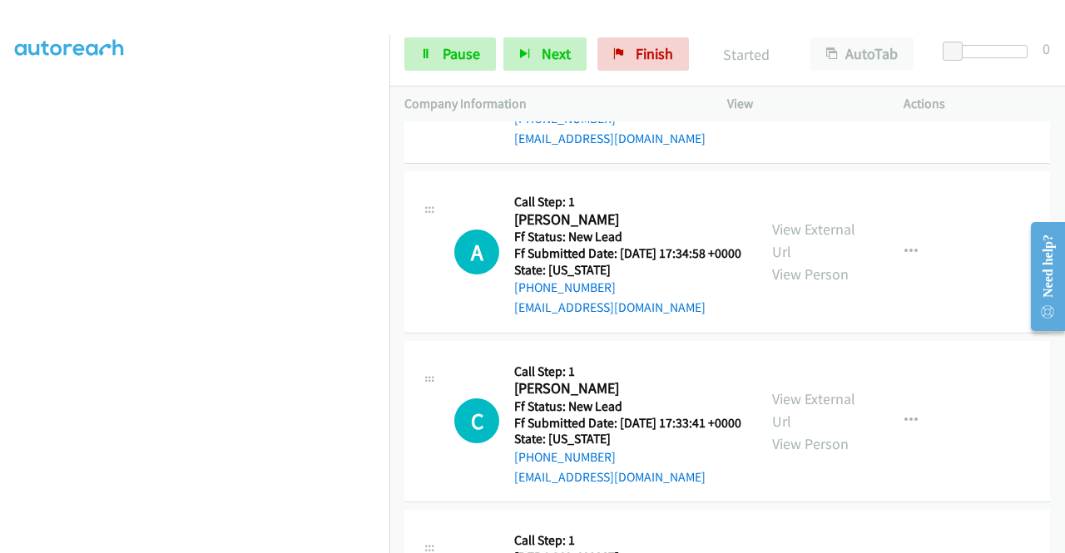
scroll to position [301, 0]
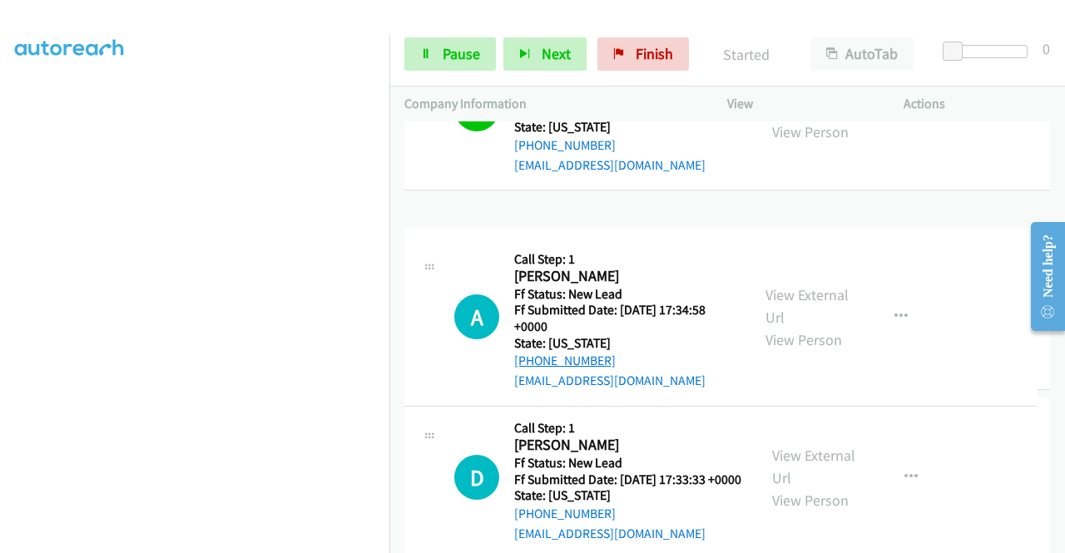
drag, startPoint x: 618, startPoint y: 360, endPoint x: 546, endPoint y: 359, distance: 72.4
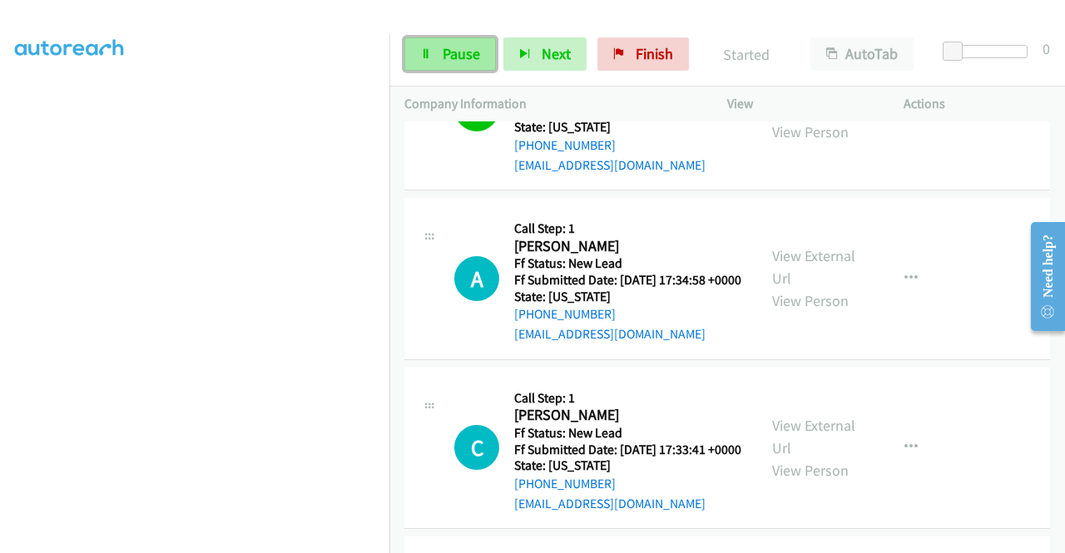
click at [416, 61] on link "Pause" at bounding box center [450, 53] width 92 height 33
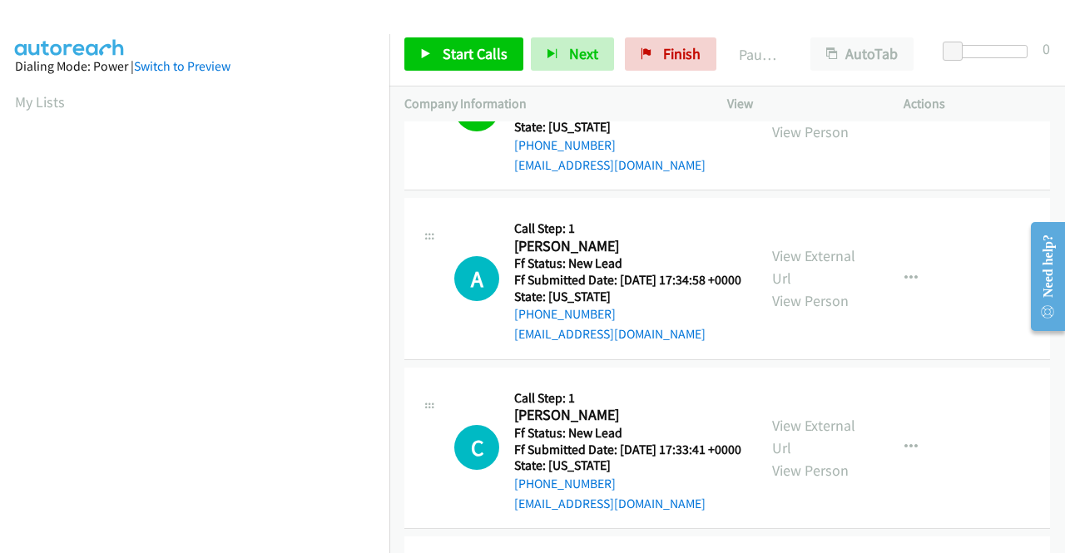
scroll to position [94, 0]
click at [942, 195] on td "K Callback Scheduled Call Step: 1 Kristopher Matyas America/Denver Ff Status: N…" at bounding box center [727, 110] width 676 height 170
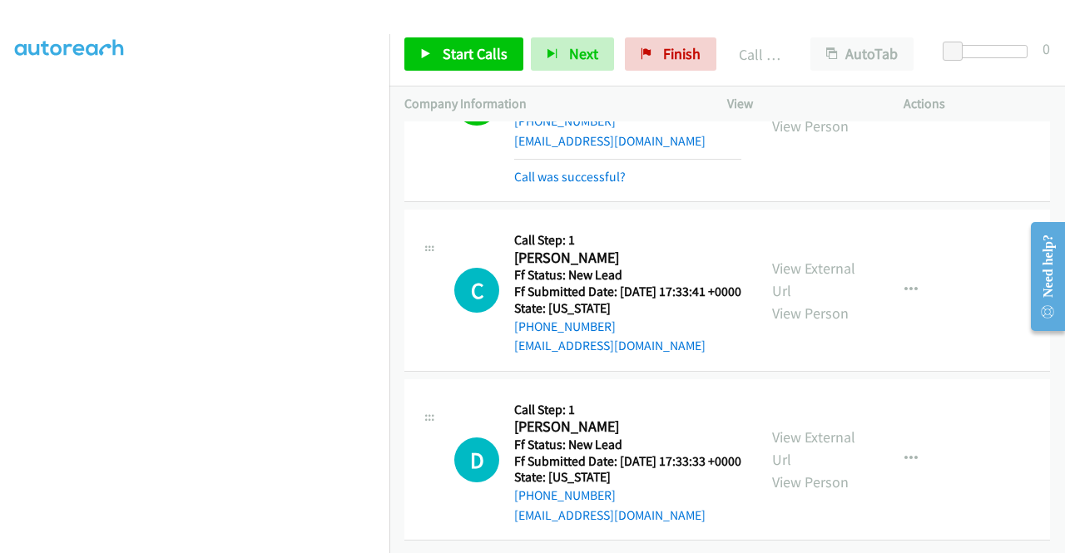
scroll to position [586, 0]
click at [464, 52] on span "Start Calls" at bounding box center [475, 53] width 65 height 19
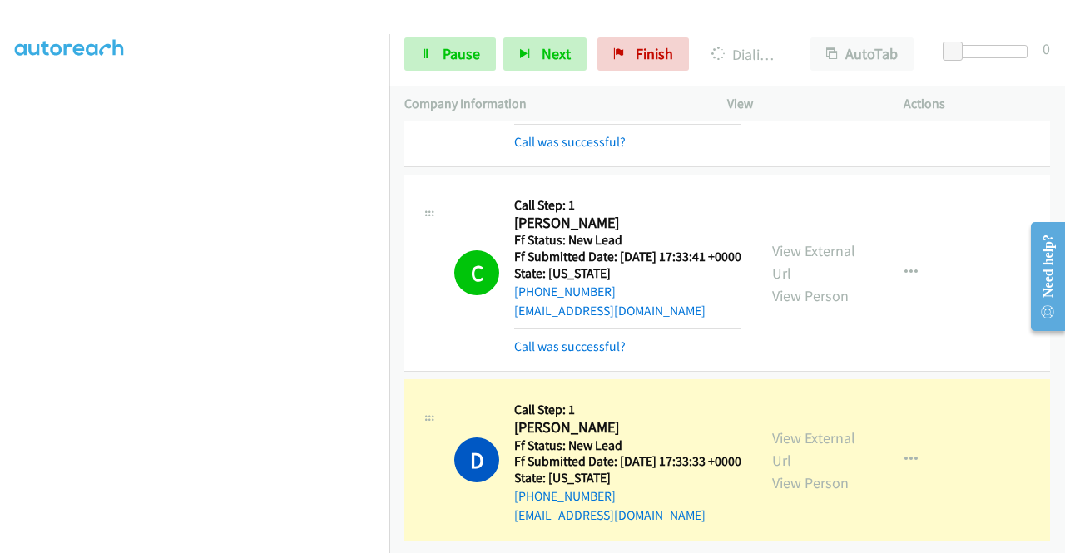
scroll to position [622, 0]
click at [463, 47] on span "Pause" at bounding box center [461, 53] width 37 height 19
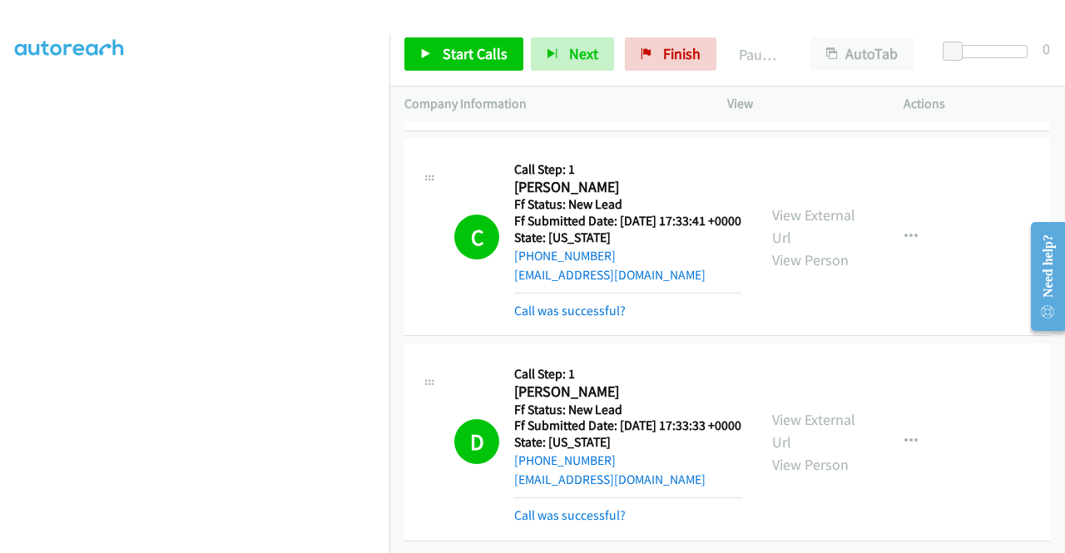
scroll to position [710, 0]
click at [644, 55] on icon at bounding box center [647, 55] width 12 height 12
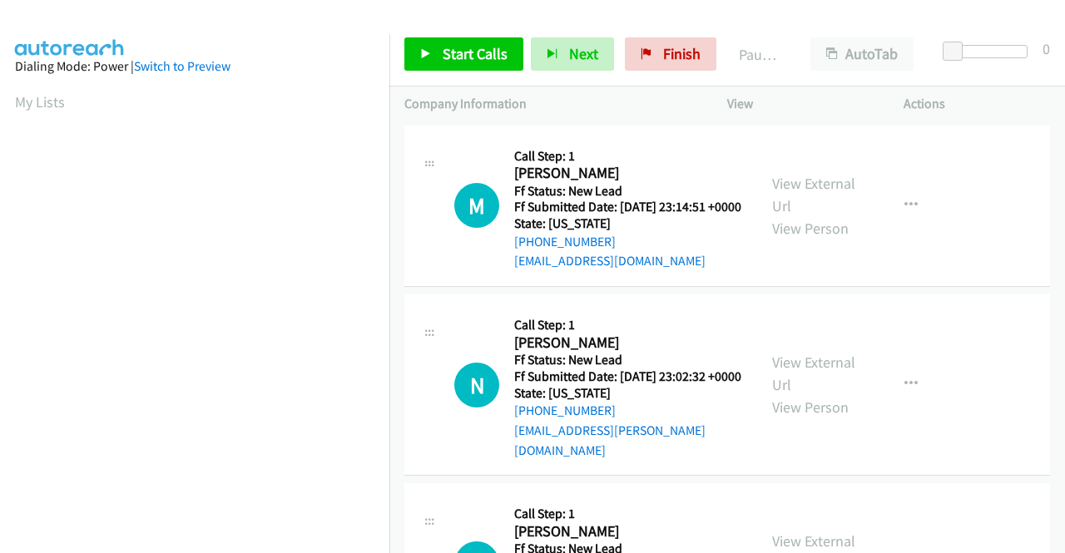
drag, startPoint x: 966, startPoint y: 305, endPoint x: 959, endPoint y: 294, distance: 13.8
click at [966, 291] on td "M Callback Scheduled Call Step: 1 Meg Alexander America/New_York Ff Status: New…" at bounding box center [727, 206] width 676 height 170
click at [841, 201] on link "View External Url" at bounding box center [813, 195] width 83 height 42
click at [810, 379] on link "View External Url" at bounding box center [813, 374] width 83 height 42
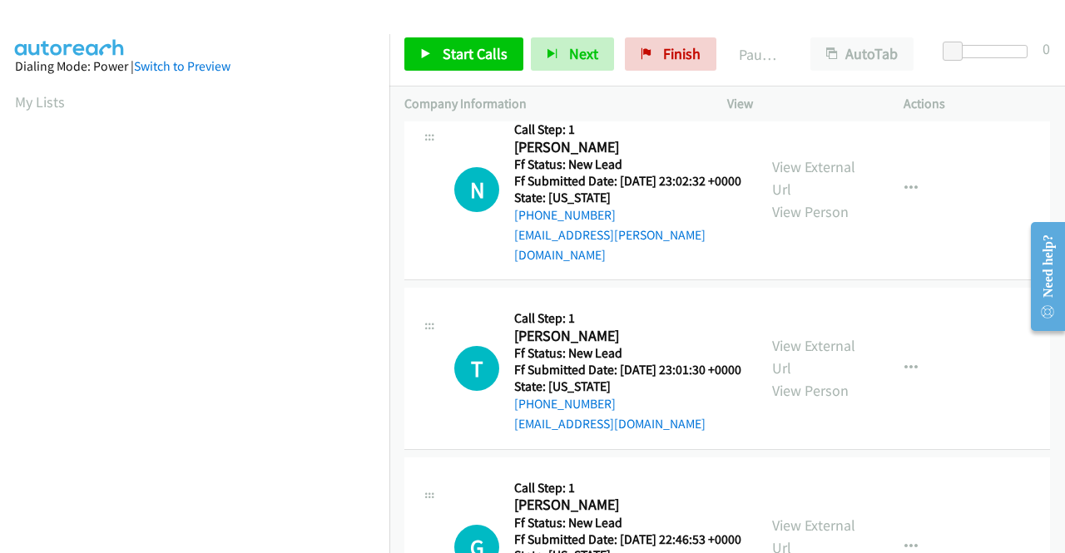
scroll to position [250, 0]
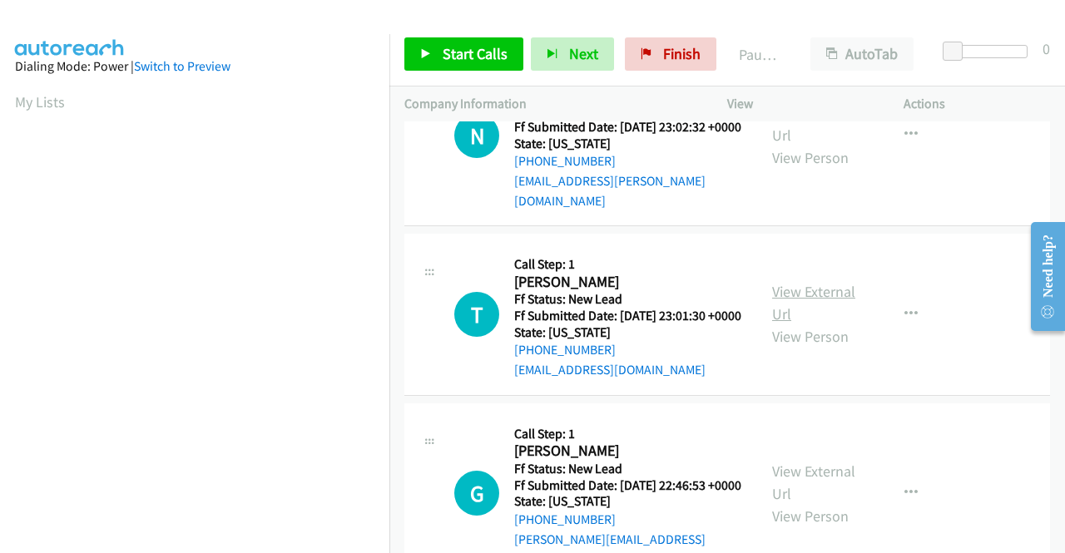
click at [811, 314] on link "View External Url" at bounding box center [813, 303] width 83 height 42
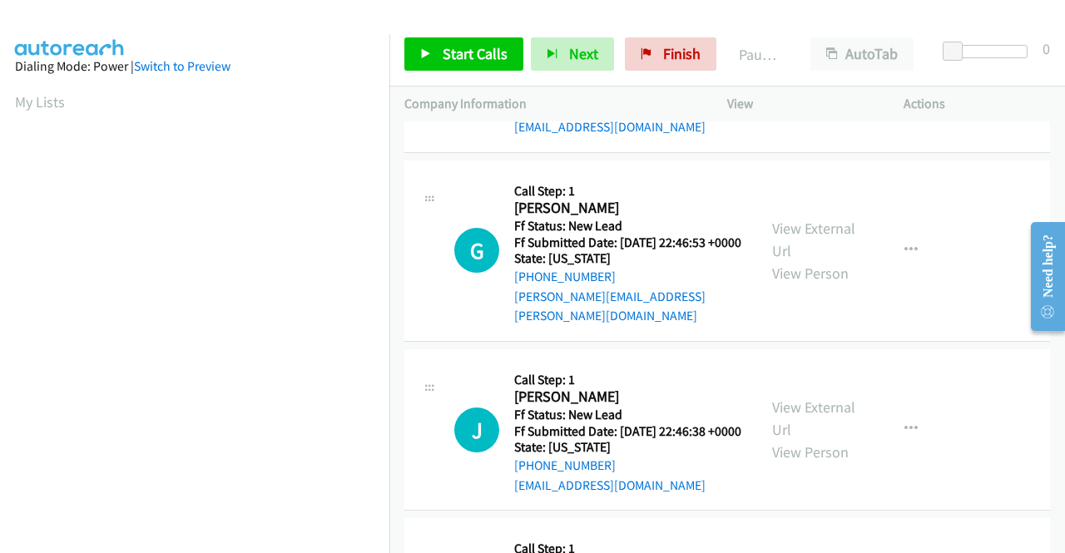
scroll to position [499, 0]
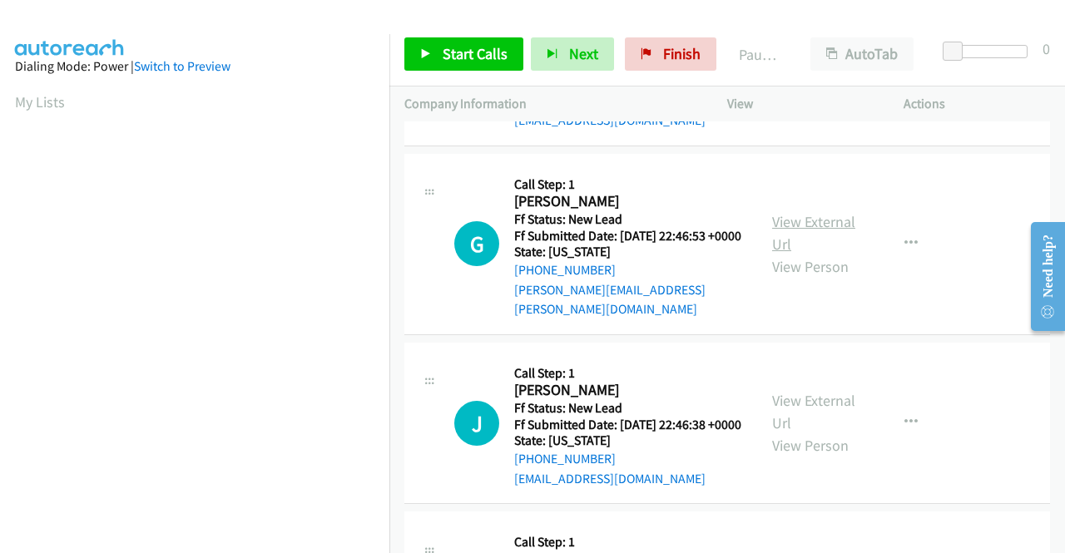
click at [801, 249] on link "View External Url" at bounding box center [813, 233] width 83 height 42
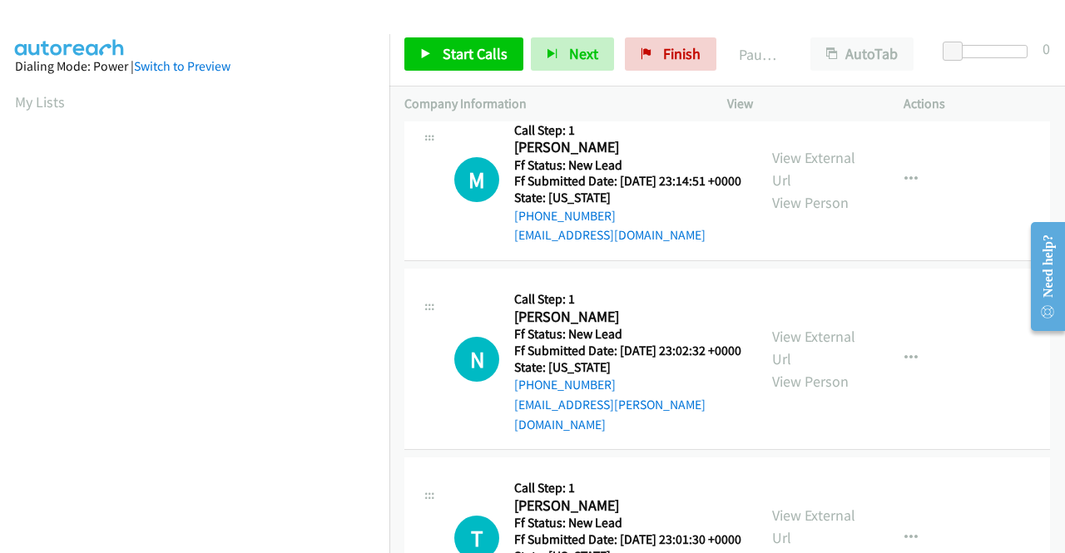
scroll to position [0, 0]
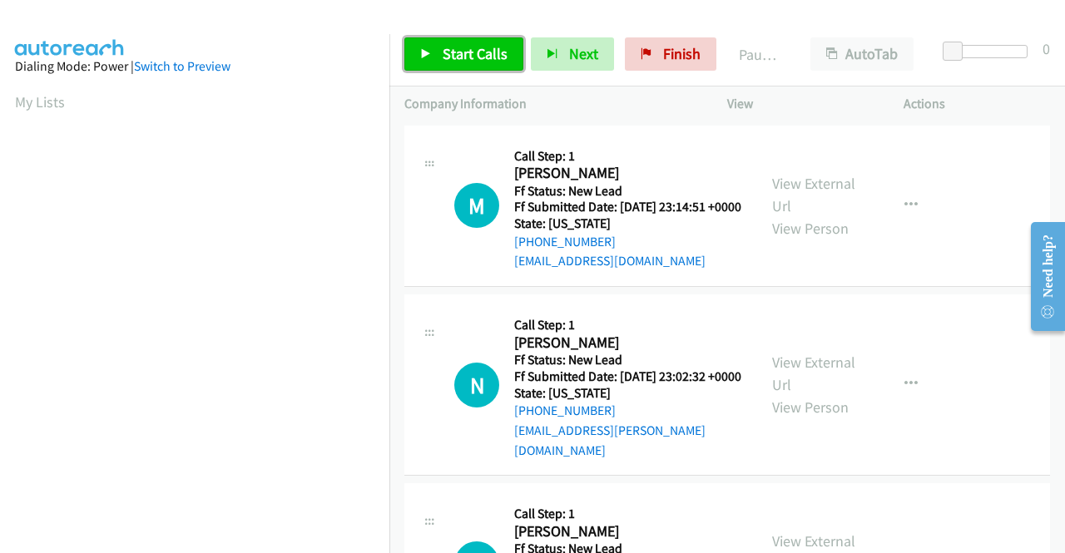
click at [469, 53] on span "Start Calls" at bounding box center [475, 53] width 65 height 19
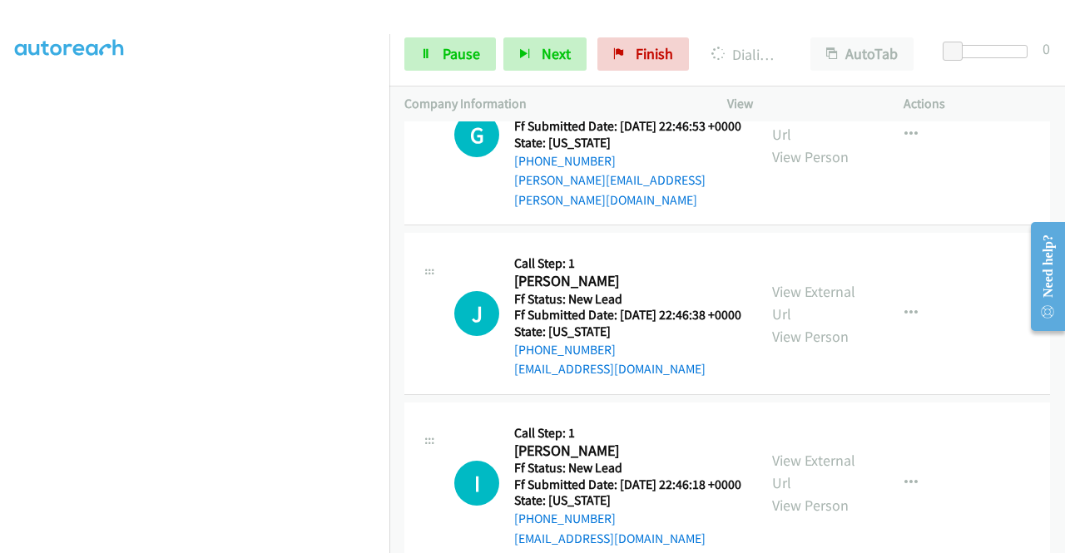
scroll to position [666, 0]
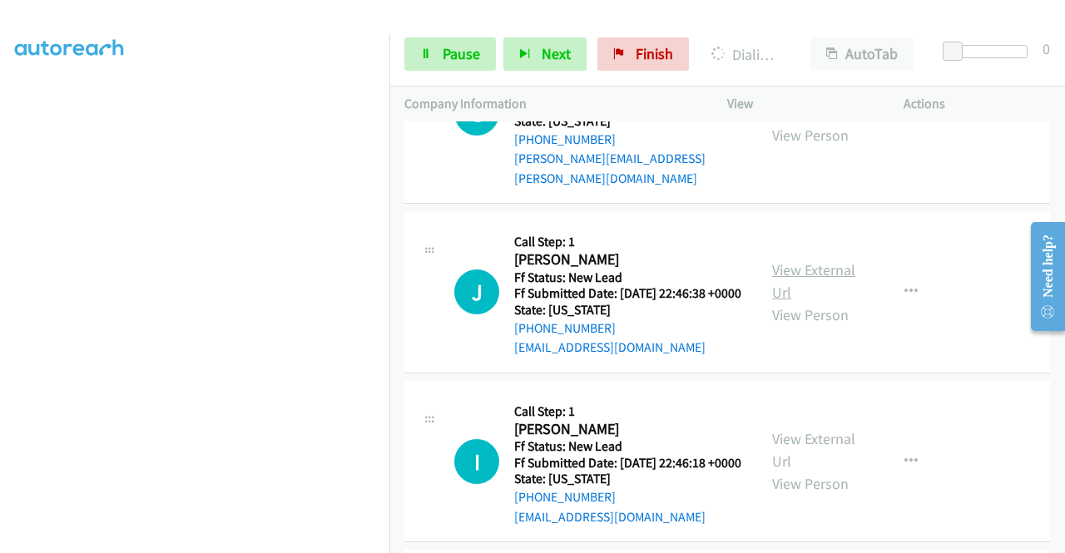
click at [838, 302] on link "View External Url" at bounding box center [813, 281] width 83 height 42
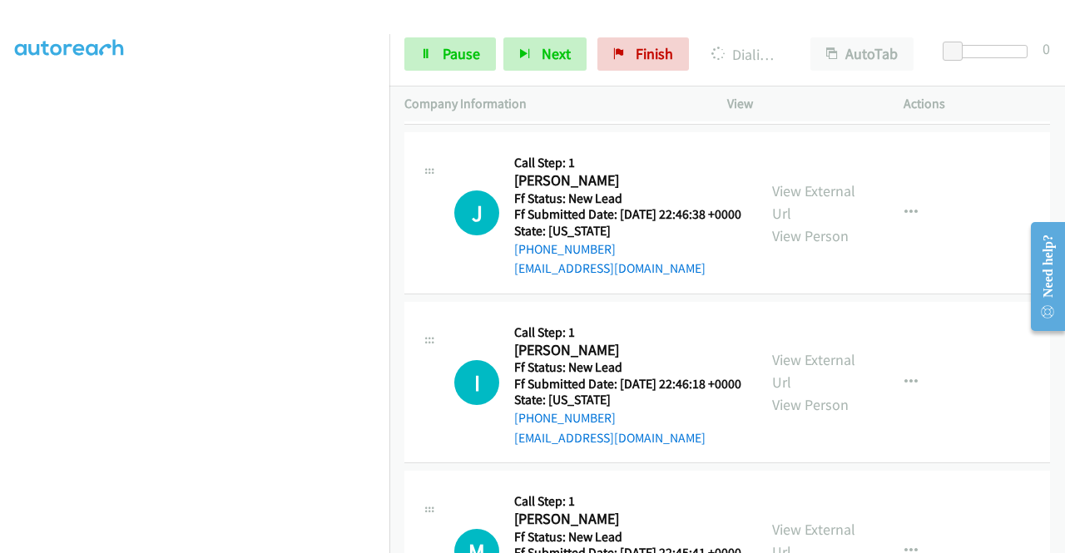
scroll to position [915, 0]
click at [794, 221] on link "View External Url" at bounding box center [813, 201] width 83 height 42
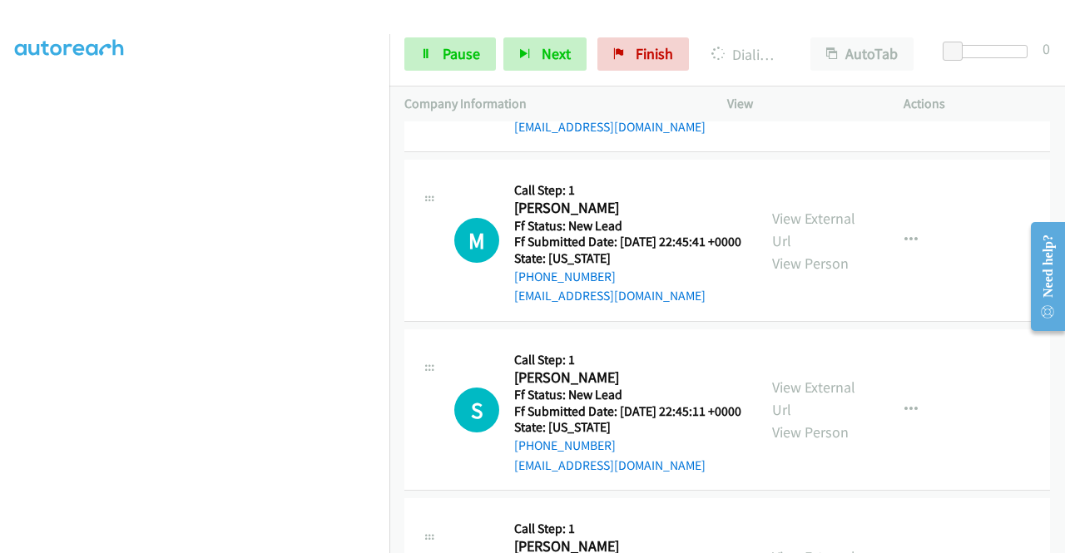
scroll to position [1082, 0]
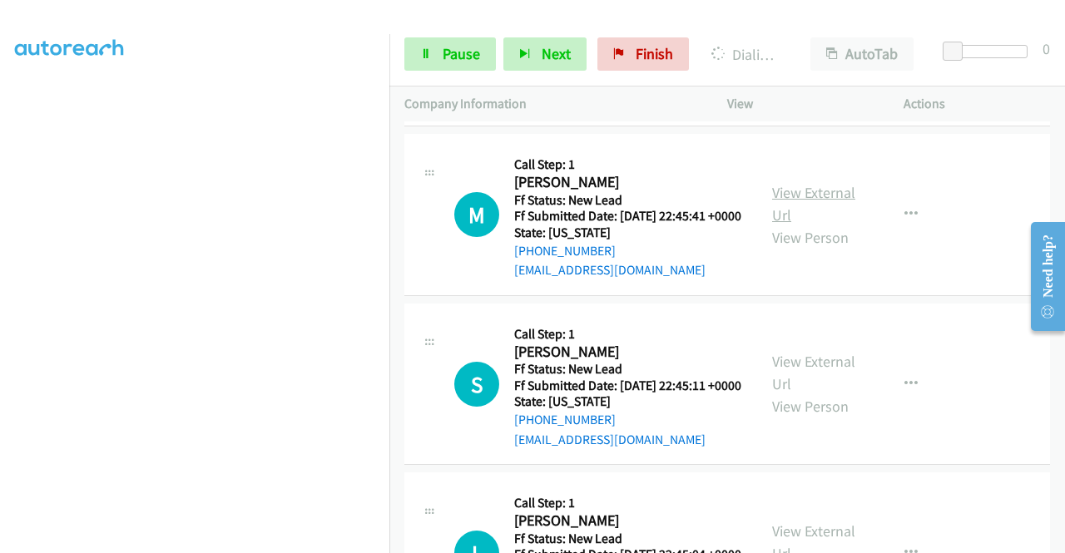
click at [794, 225] on link "View External Url" at bounding box center [813, 204] width 83 height 42
click at [456, 47] on span "Pause" at bounding box center [461, 53] width 37 height 19
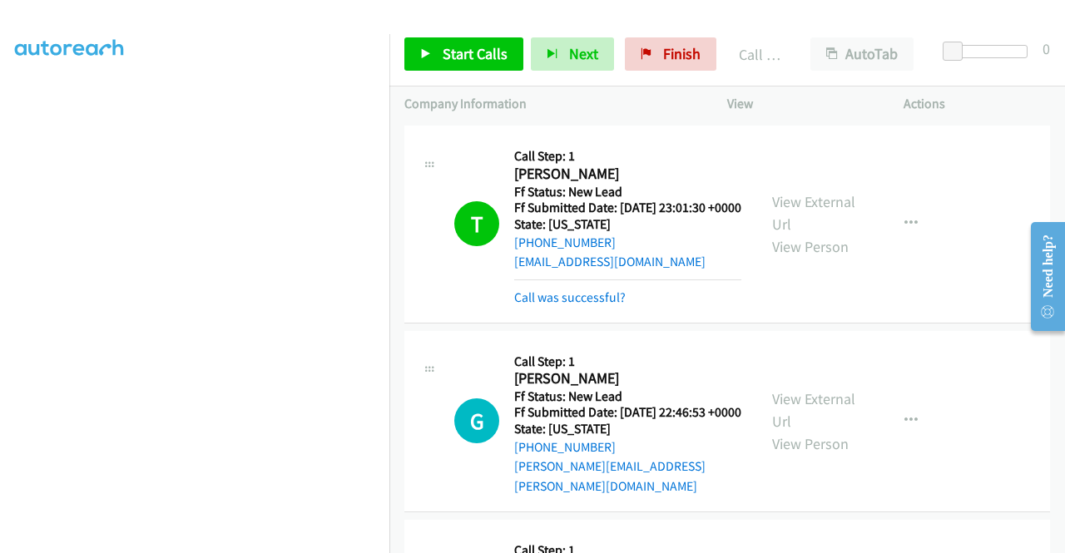
scroll to position [451, 0]
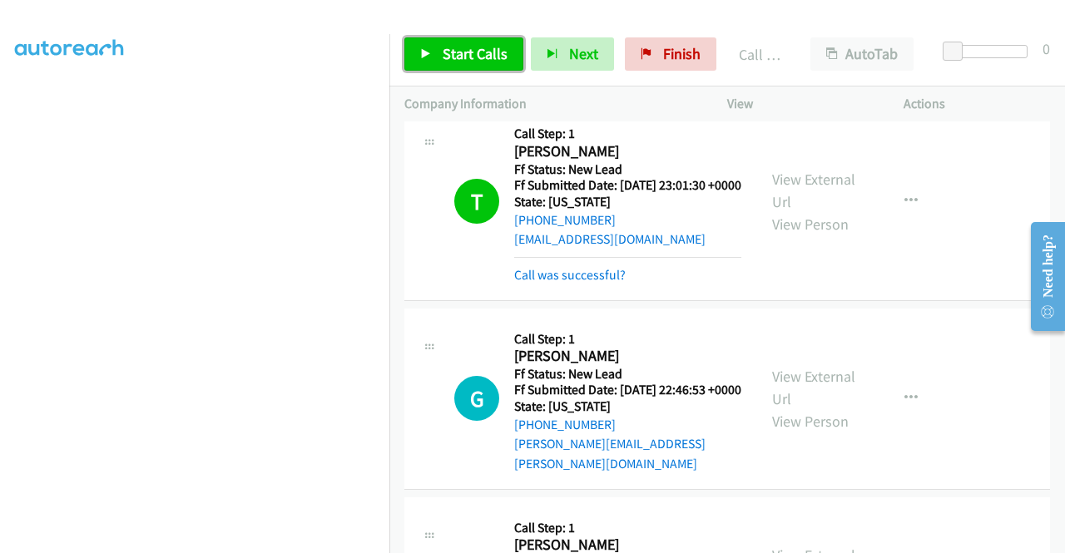
click at [463, 47] on span "Start Calls" at bounding box center [475, 53] width 65 height 19
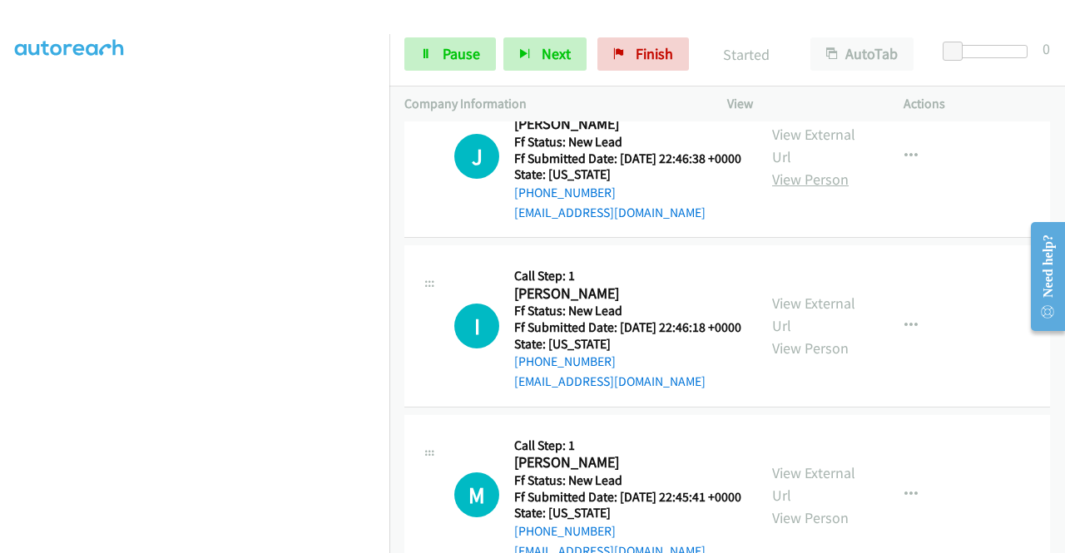
scroll to position [1117, 0]
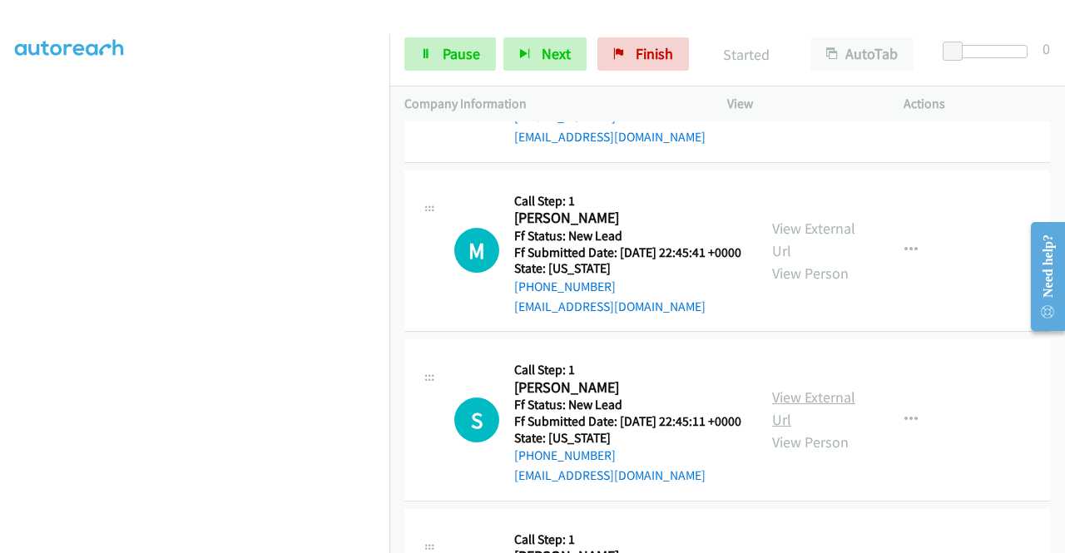
click at [796, 429] on link "View External Url" at bounding box center [813, 409] width 83 height 42
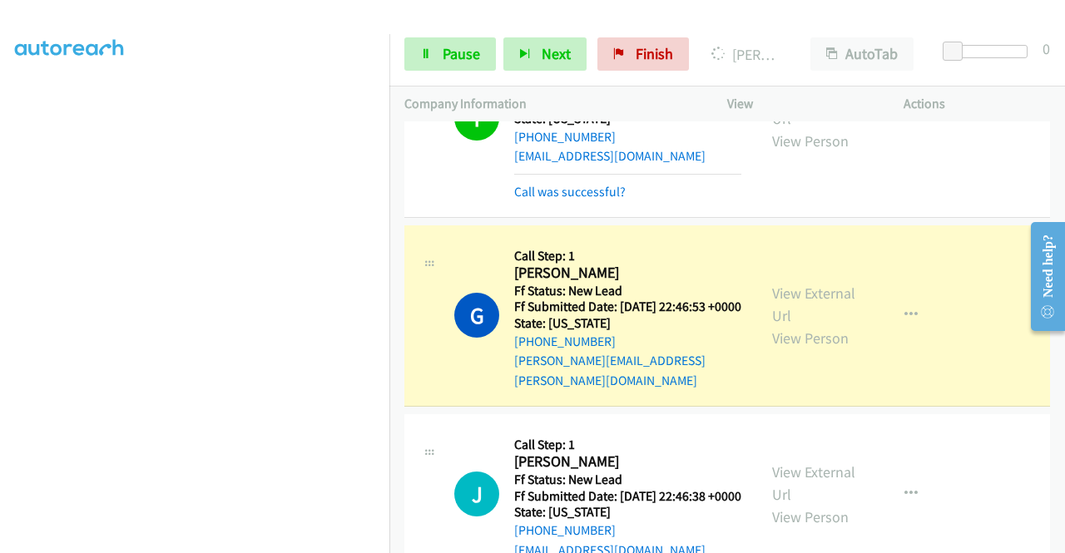
scroll to position [0, 0]
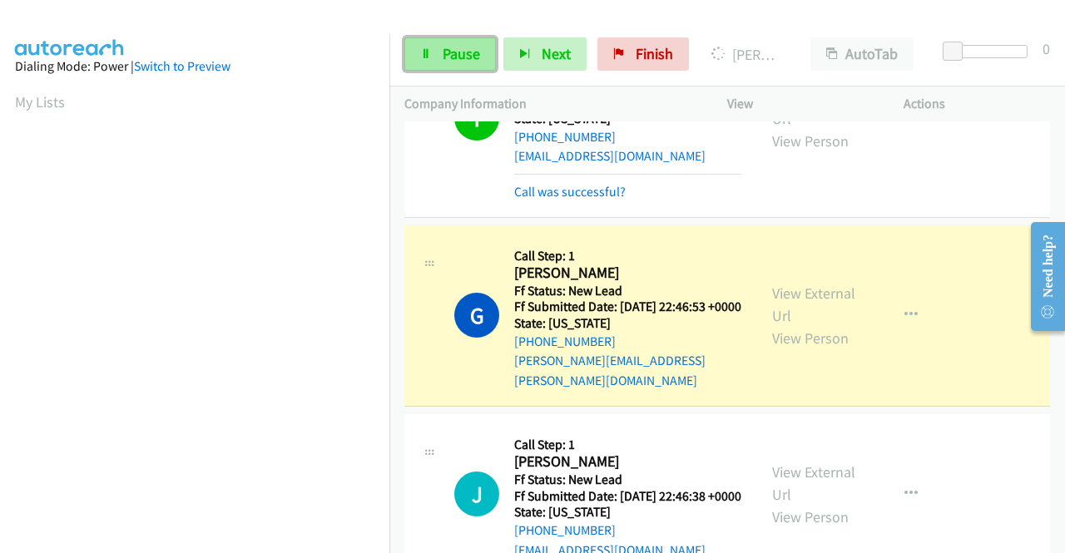
click at [449, 52] on span "Pause" at bounding box center [461, 53] width 37 height 19
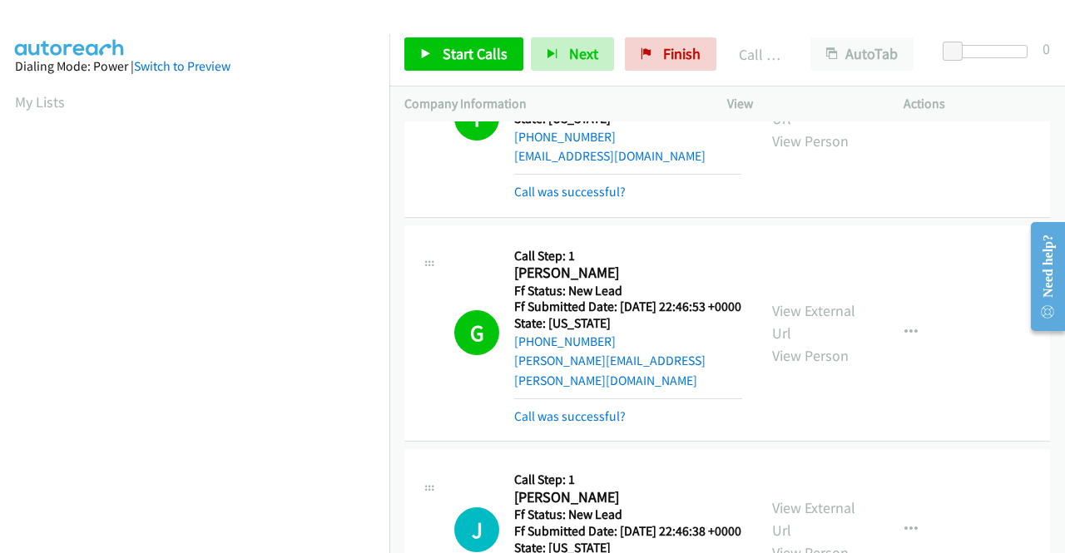
scroll to position [379, 0]
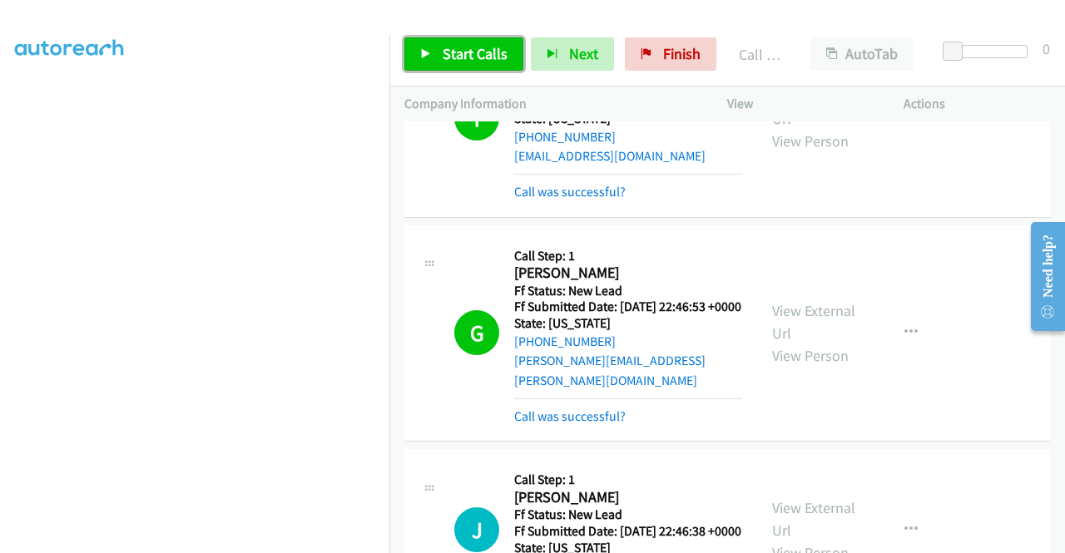
click at [495, 62] on span "Start Calls" at bounding box center [475, 53] width 65 height 19
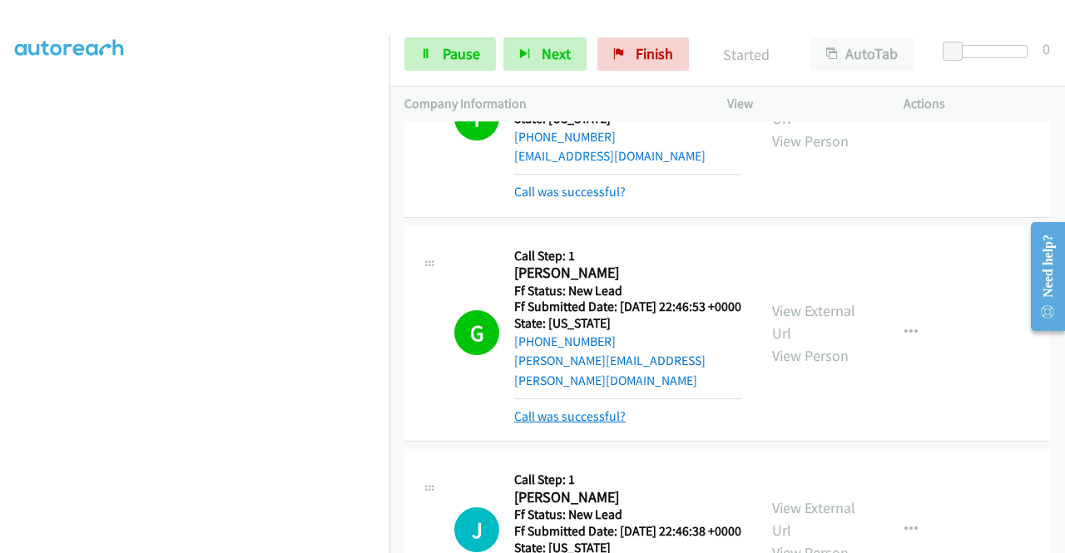
click at [592, 424] on link "Call was successful?" at bounding box center [569, 417] width 111 height 16
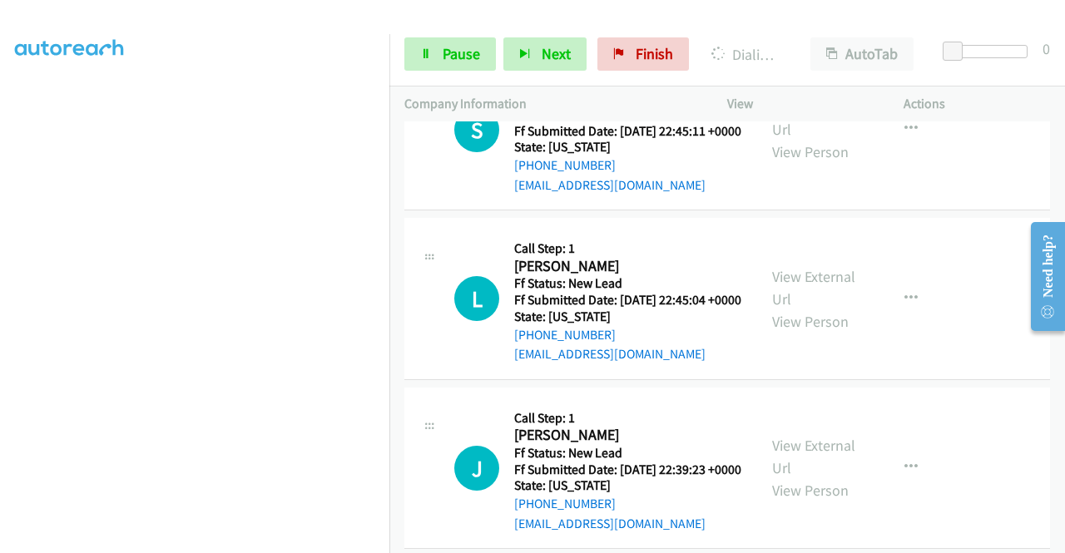
scroll to position [1449, 0]
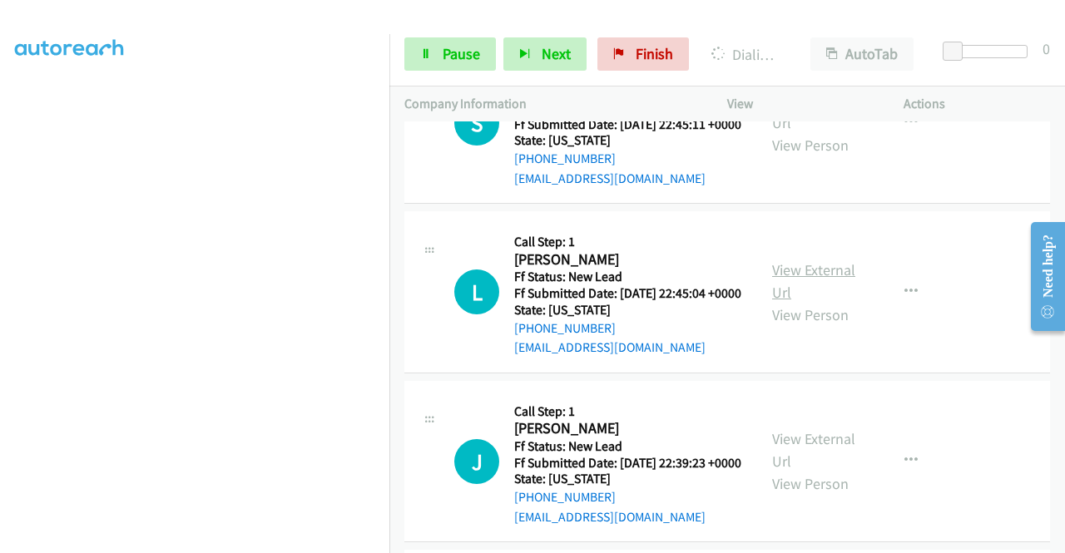
click at [803, 302] on link "View External Url" at bounding box center [813, 281] width 83 height 42
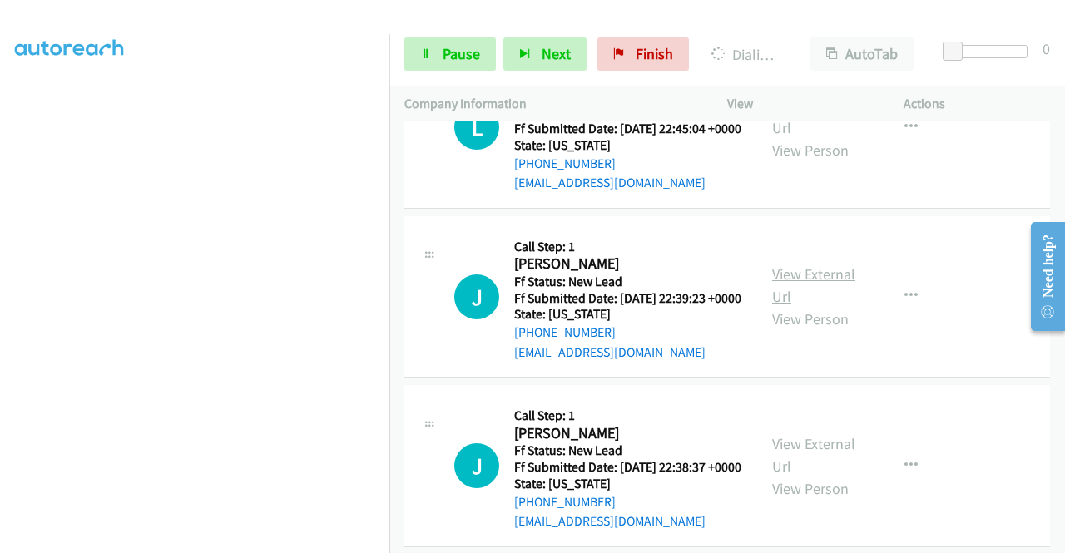
scroll to position [1616, 0]
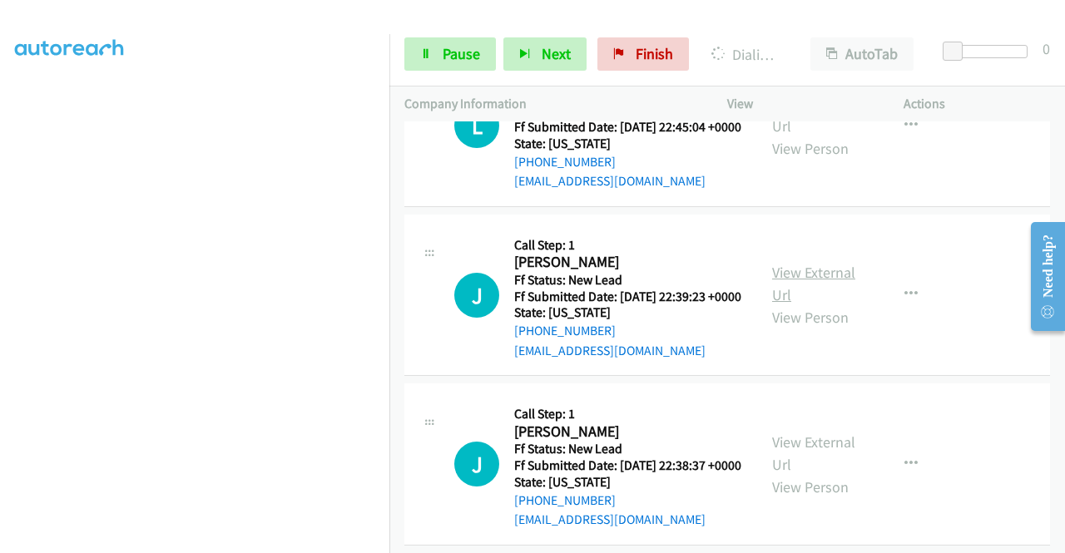
click at [777, 305] on link "View External Url" at bounding box center [813, 284] width 83 height 42
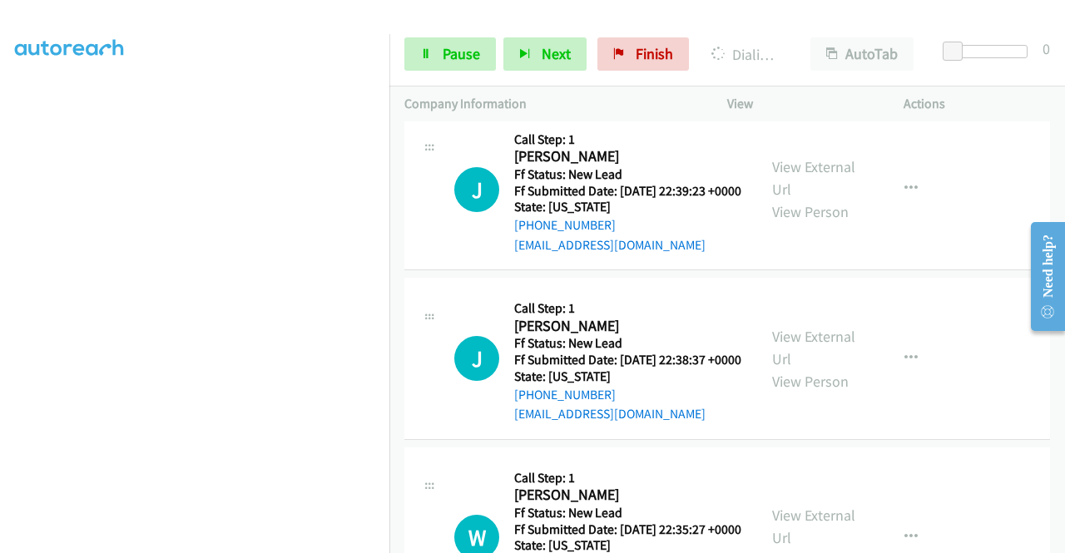
scroll to position [1782, 0]
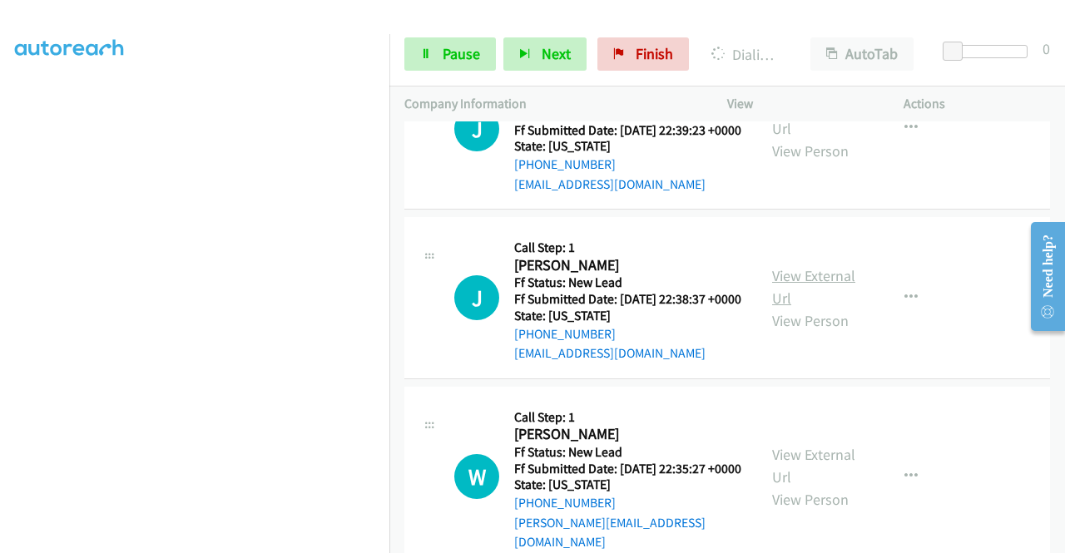
click at [820, 308] on link "View External Url" at bounding box center [813, 287] width 83 height 42
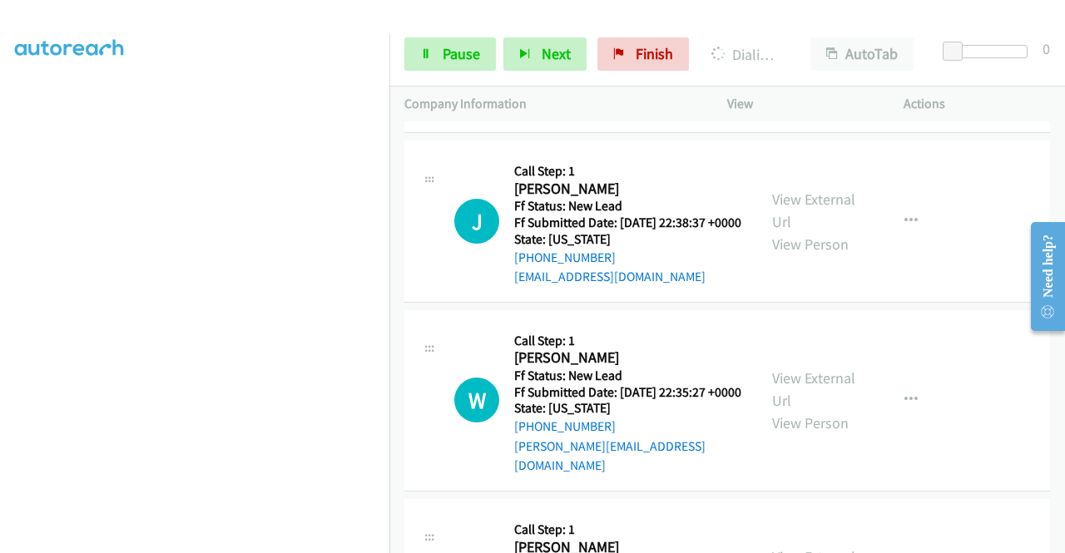
scroll to position [1949, 0]
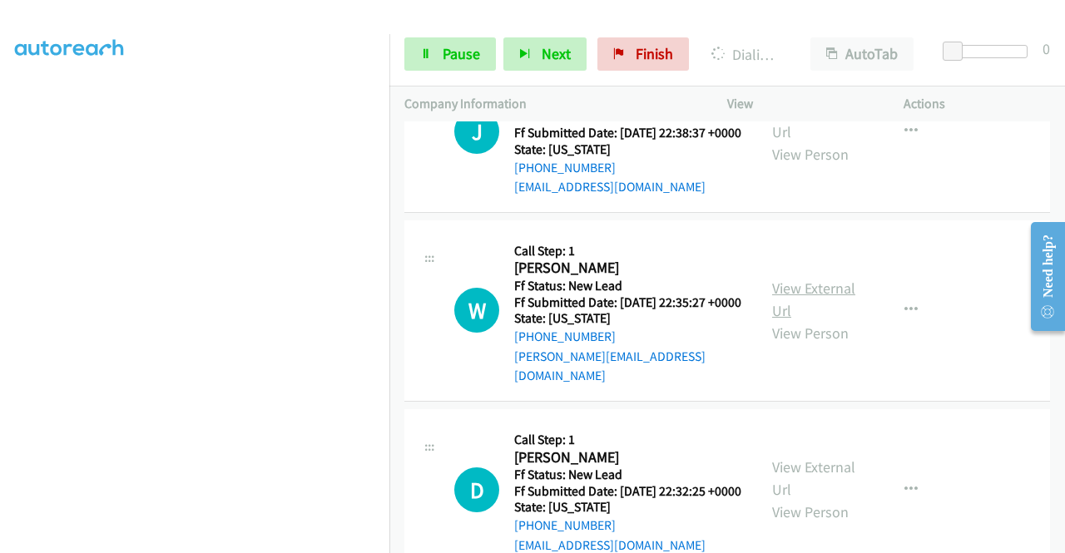
click at [821, 320] on link "View External Url" at bounding box center [813, 300] width 83 height 42
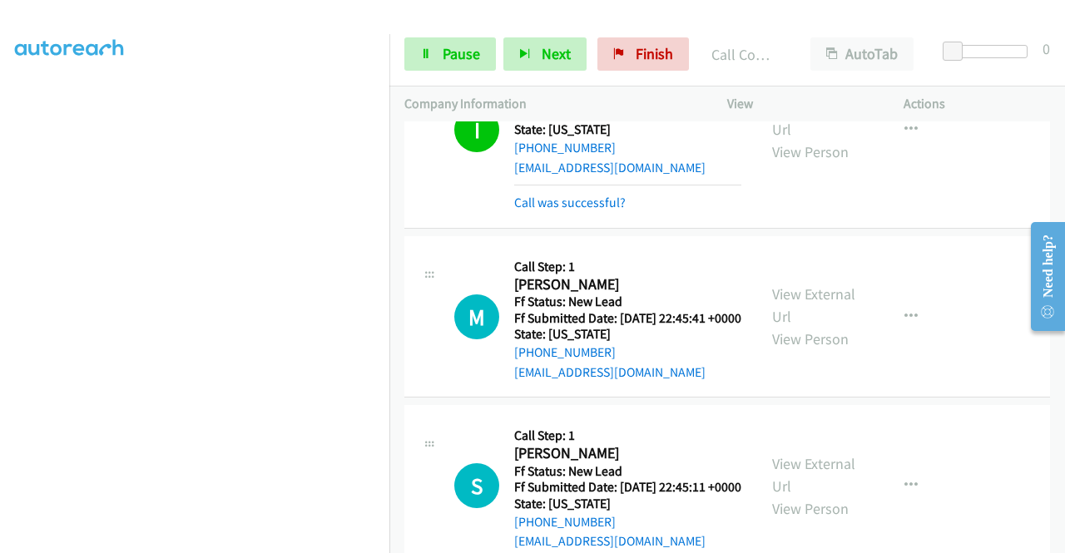
scroll to position [1152, 0]
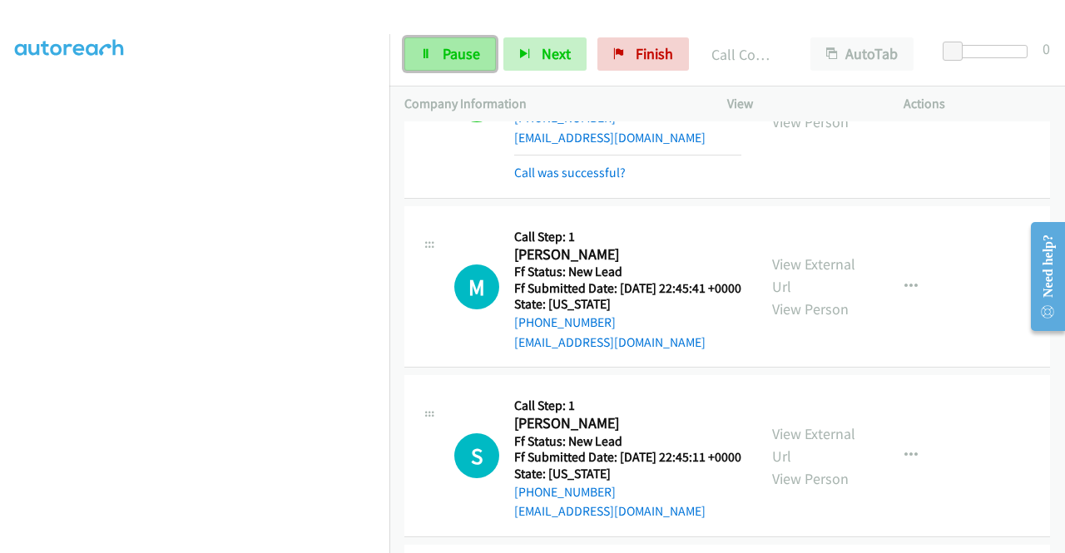
click at [469, 52] on span "Pause" at bounding box center [461, 53] width 37 height 19
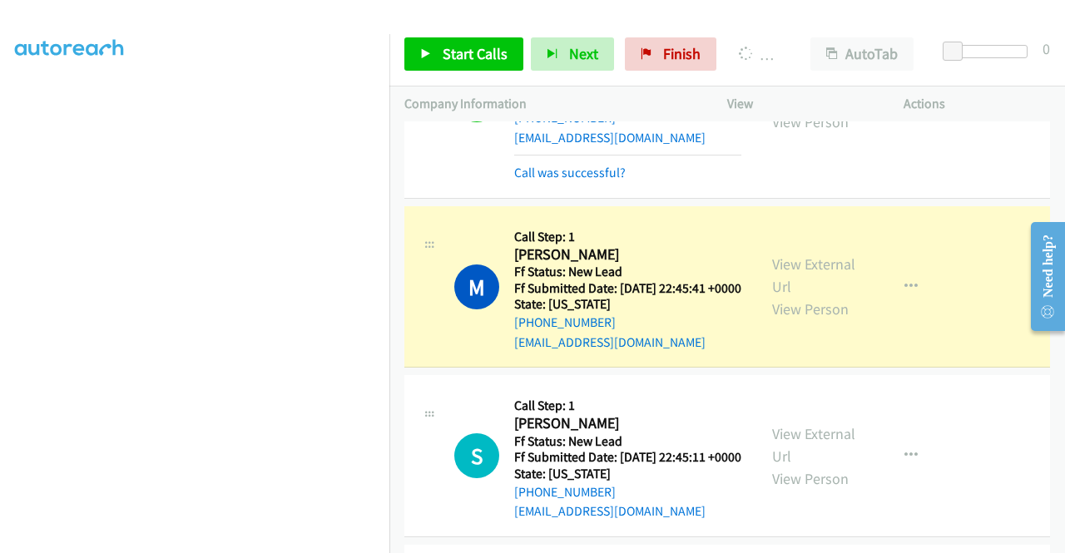
scroll to position [379, 0]
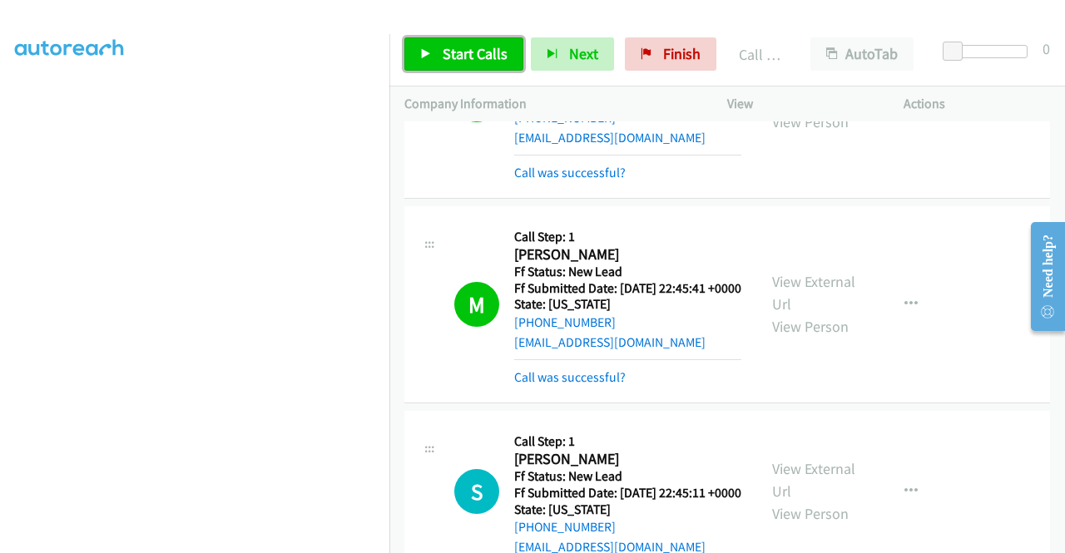
click at [476, 52] on span "Start Calls" at bounding box center [475, 53] width 65 height 19
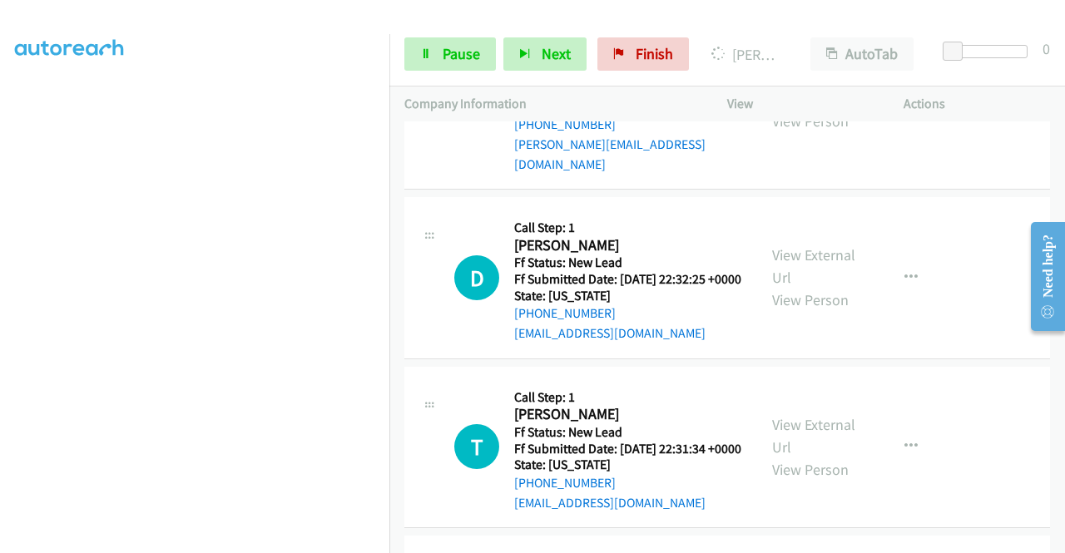
scroll to position [2233, 0]
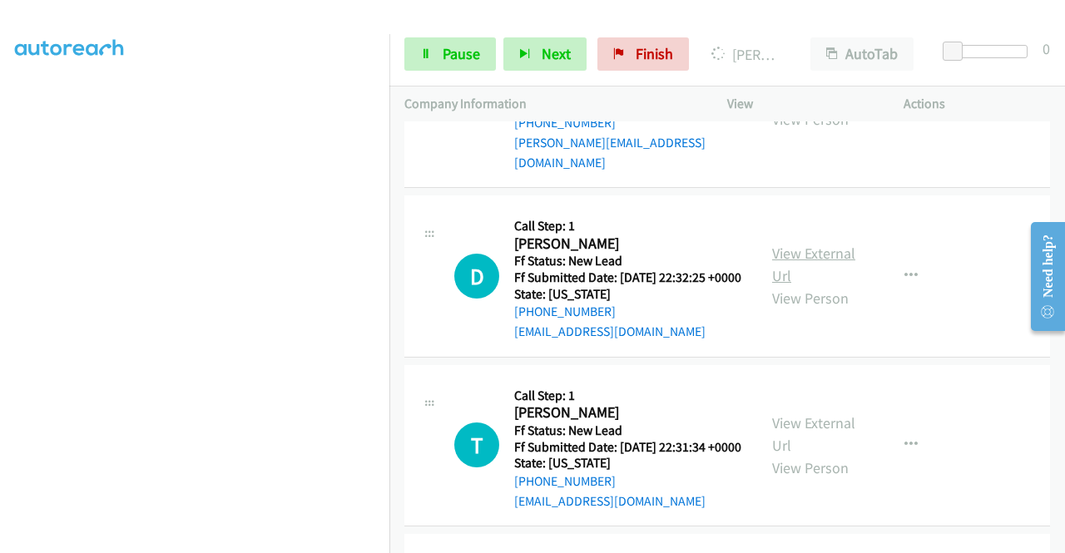
click at [779, 285] on link "View External Url" at bounding box center [813, 265] width 83 height 42
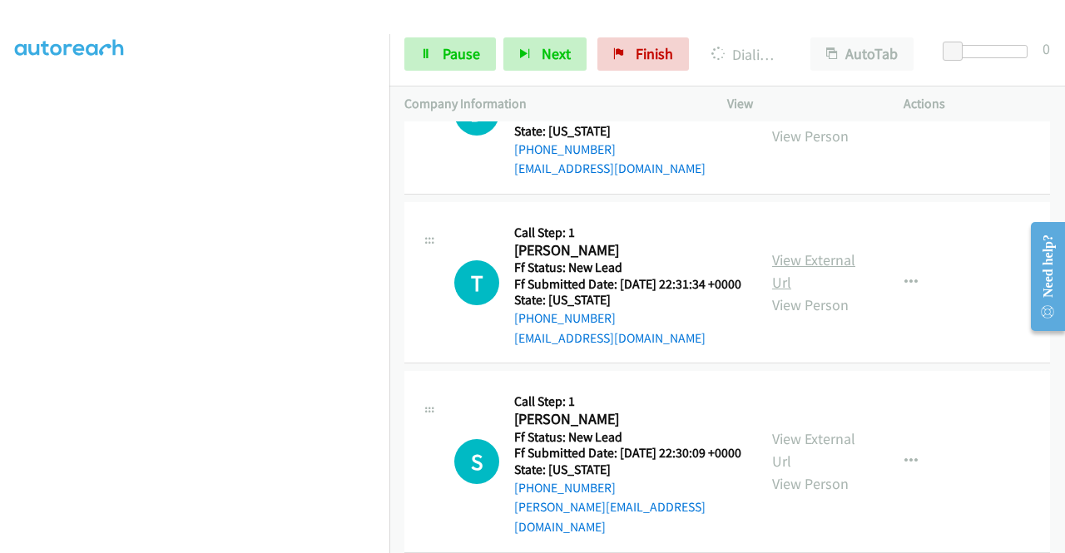
scroll to position [2483, 0]
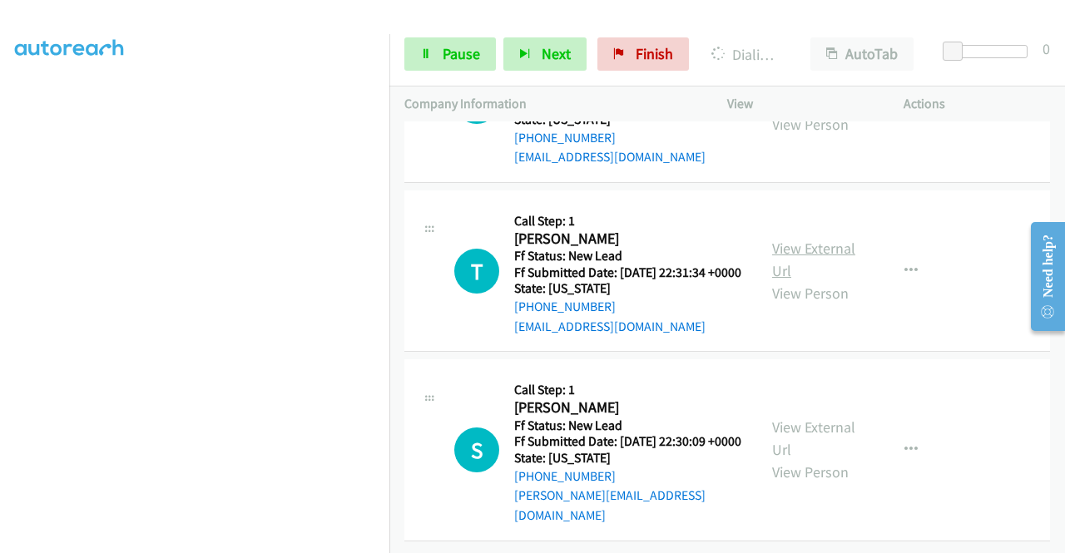
click at [826, 280] on link "View External Url" at bounding box center [813, 260] width 83 height 42
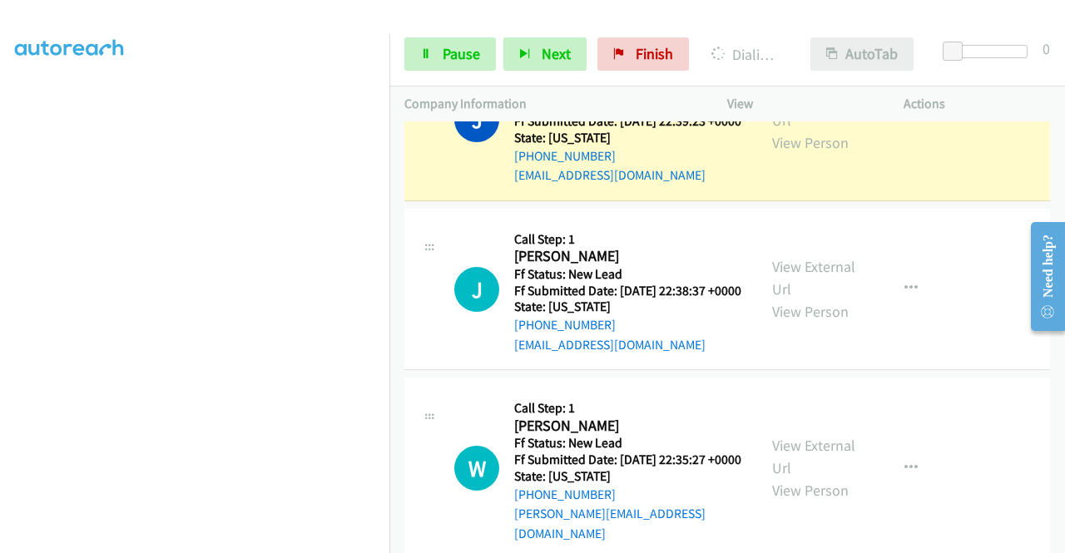
scroll to position [1984, 0]
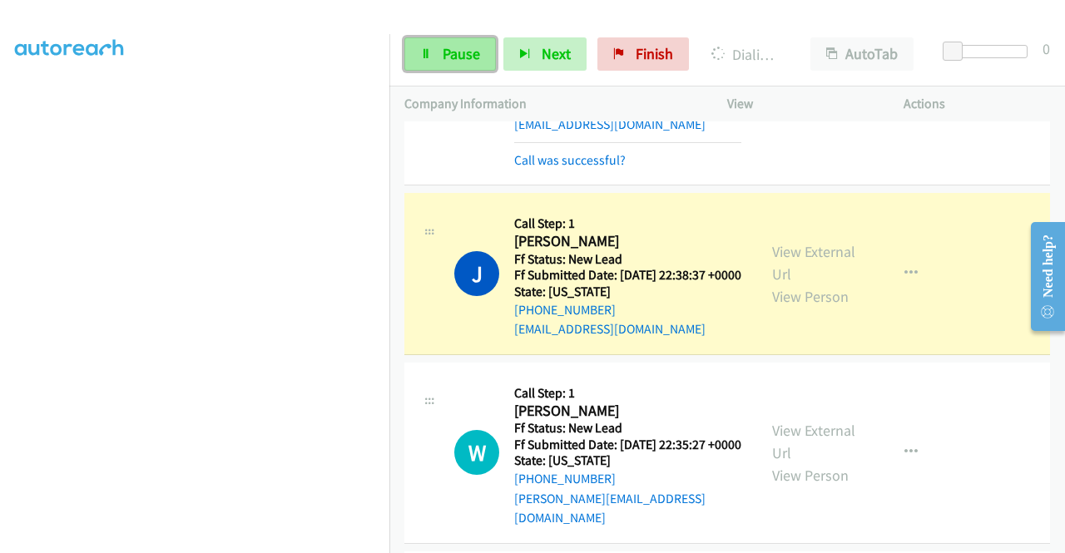
click at [431, 62] on link "Pause" at bounding box center [450, 53] width 92 height 33
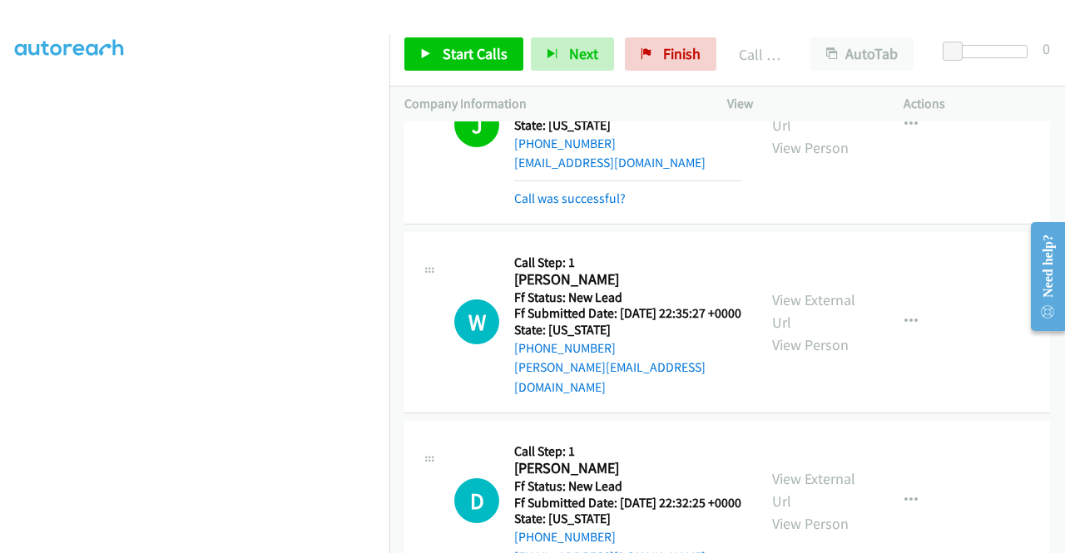
scroll to position [379, 0]
click at [979, 224] on div "J Callback Scheduled Call Step: 1 Justin Ries America/New_York Ff Status: New L…" at bounding box center [727, 125] width 646 height 197
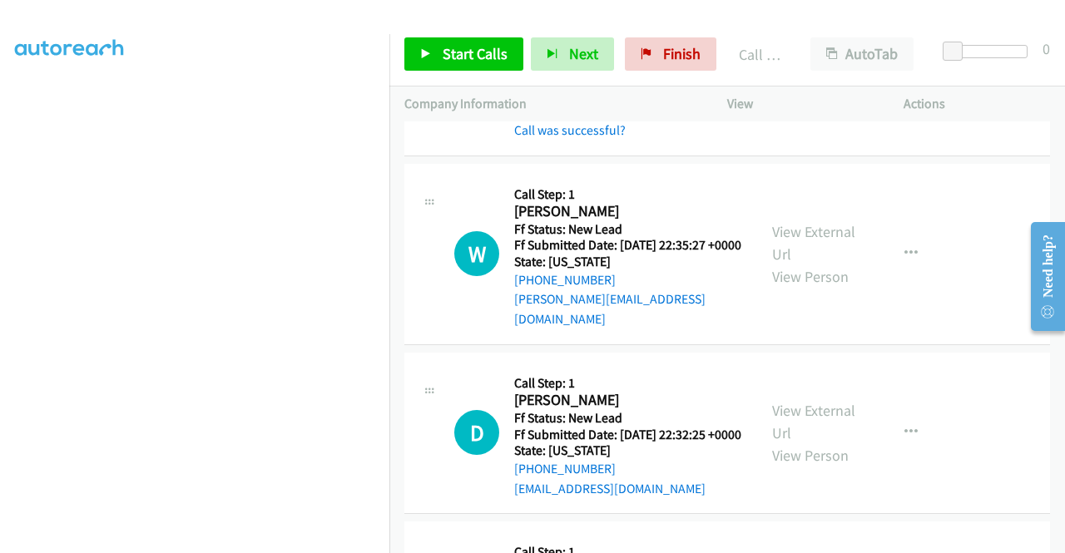
scroll to position [2316, 0]
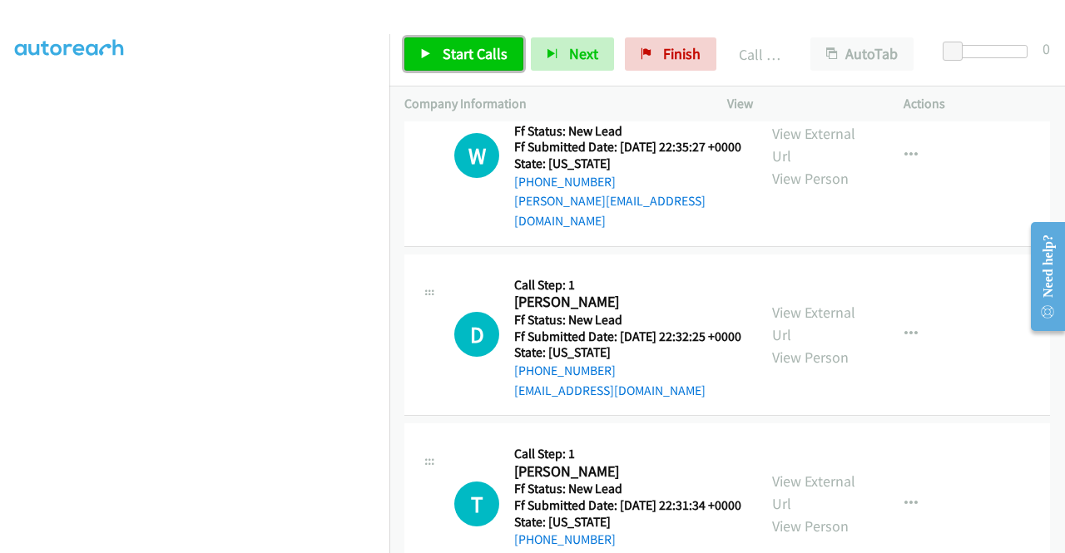
click at [463, 70] on link "Start Calls" at bounding box center [463, 53] width 119 height 33
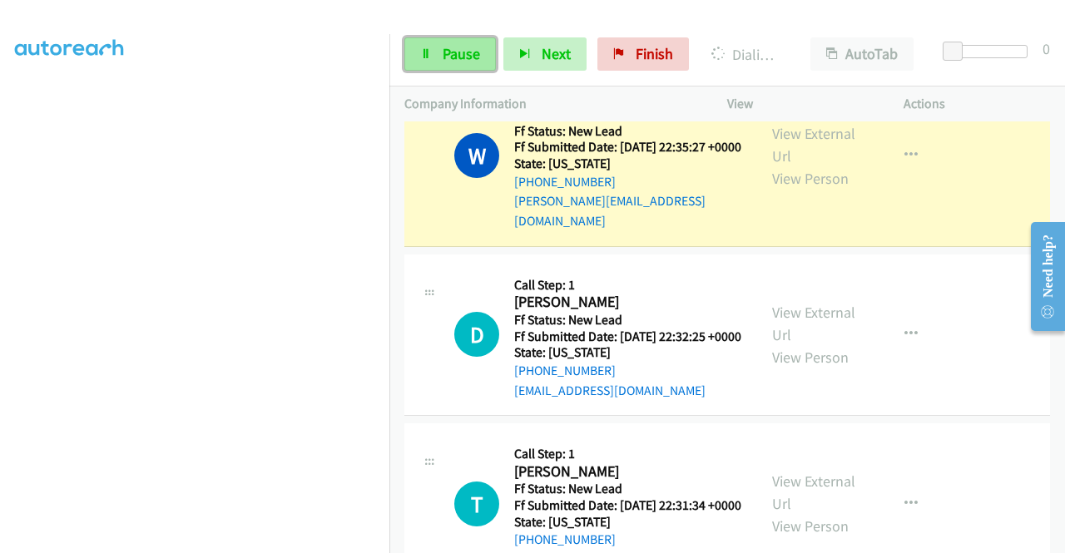
click at [448, 52] on span "Pause" at bounding box center [461, 53] width 37 height 19
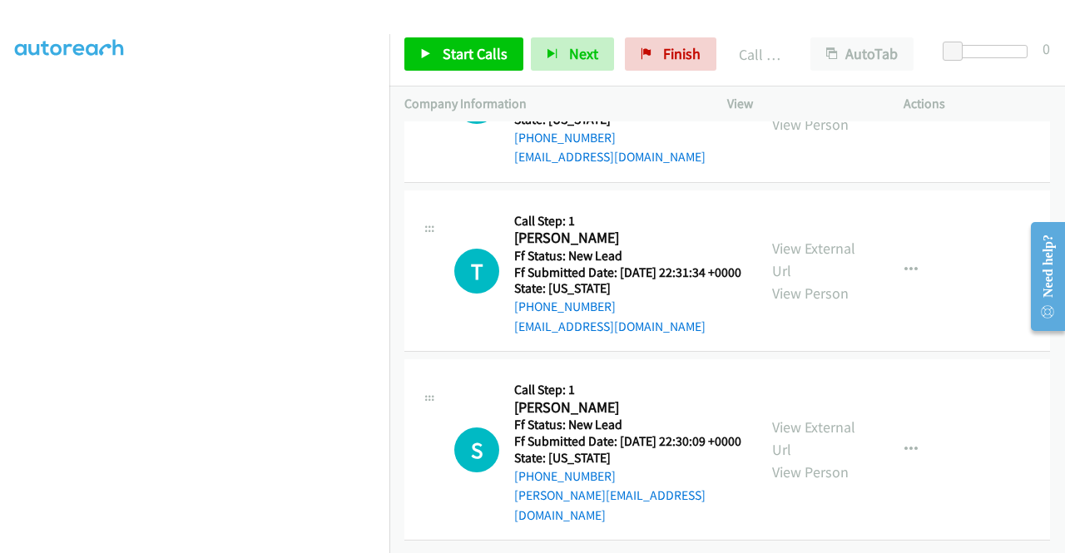
scroll to position [2733, 0]
click at [830, 447] on link "View External Url" at bounding box center [813, 439] width 83 height 42
click at [478, 58] on span "Start Calls" at bounding box center [475, 53] width 65 height 19
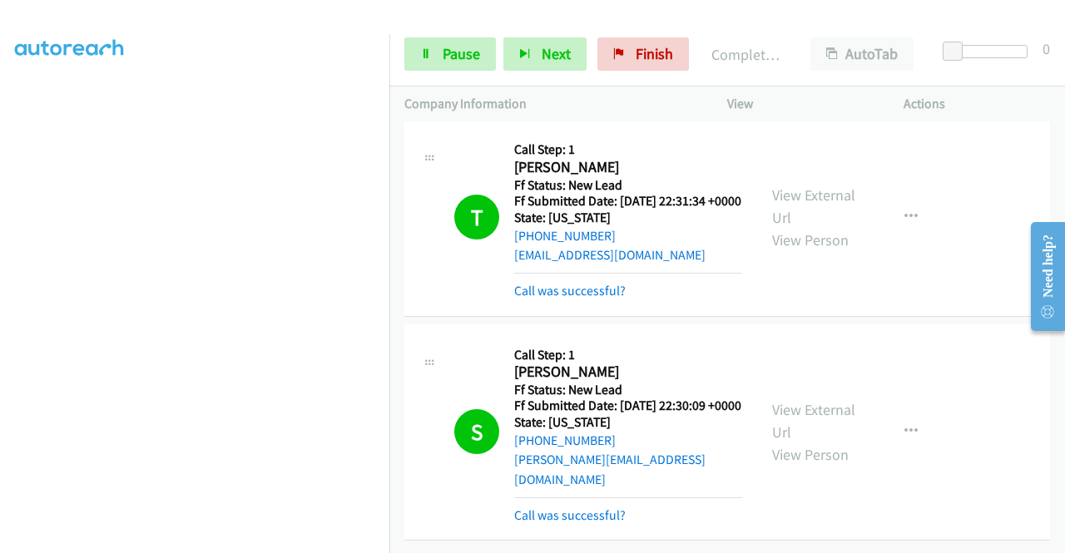
scroll to position [2938, 0]
click at [443, 62] on span "Pause" at bounding box center [461, 53] width 37 height 19
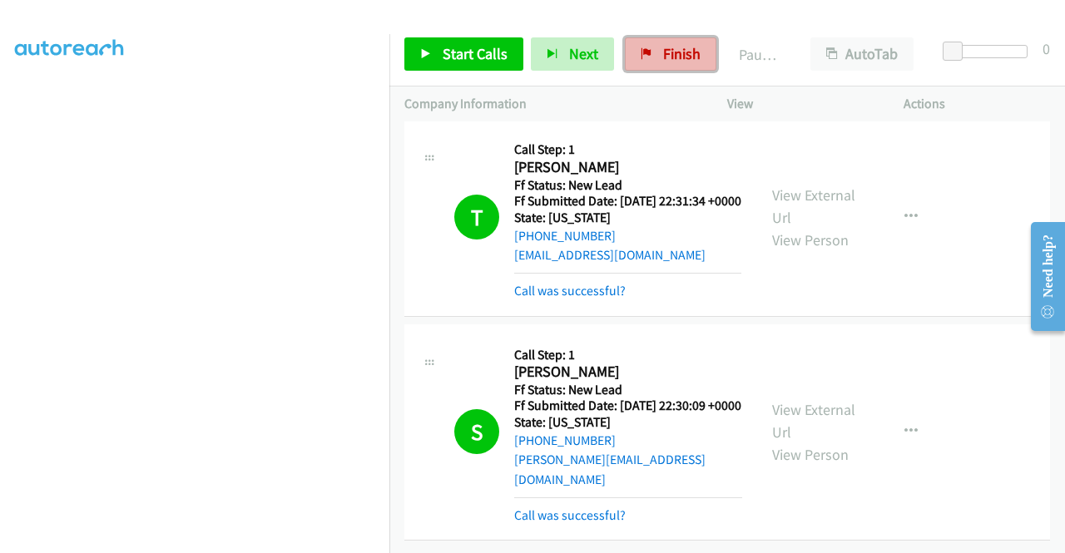
click at [687, 56] on span "Finish" at bounding box center [681, 53] width 37 height 19
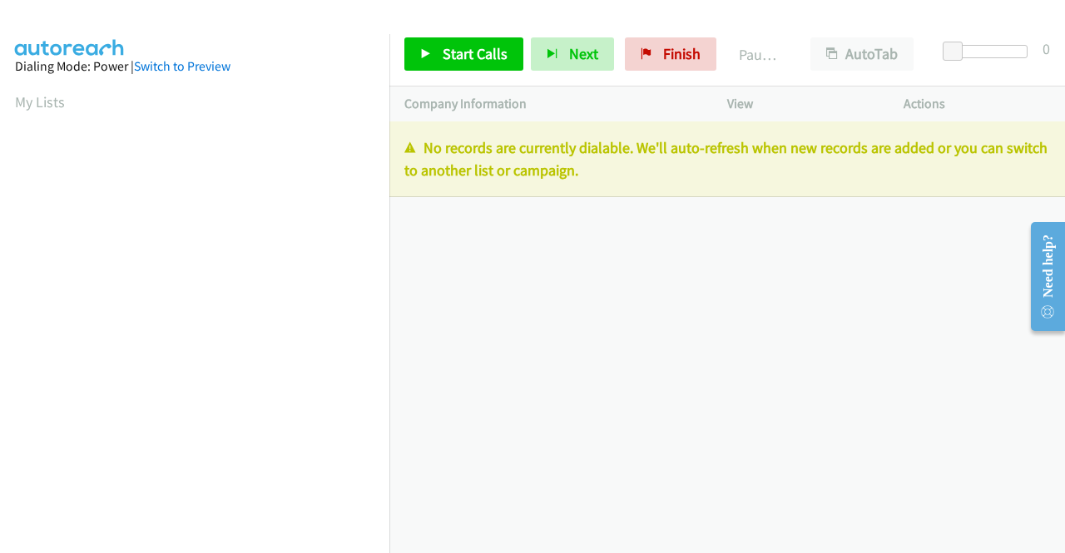
click at [1003, 250] on div "[PHONE_NUMBER] Call failed - Please reload the list and try again The Callbar F…" at bounding box center [727, 337] width 676 height 432
click at [1003, 341] on div "[PHONE_NUMBER] Call failed - Please reload the list and try again The Callbar F…" at bounding box center [727, 337] width 676 height 432
drag, startPoint x: 665, startPoint y: 63, endPoint x: 719, endPoint y: 7, distance: 77.7
click at [664, 63] on link "Finish" at bounding box center [671, 53] width 92 height 33
